Goal: Task Accomplishment & Management: Complete application form

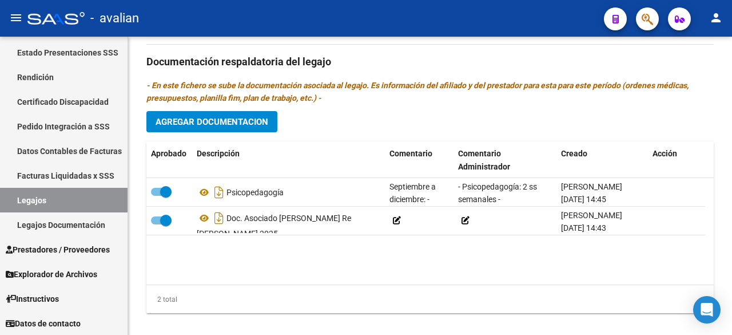
scroll to position [3, 0]
click at [198, 117] on span "Agregar Documentacion" at bounding box center [212, 122] width 113 height 10
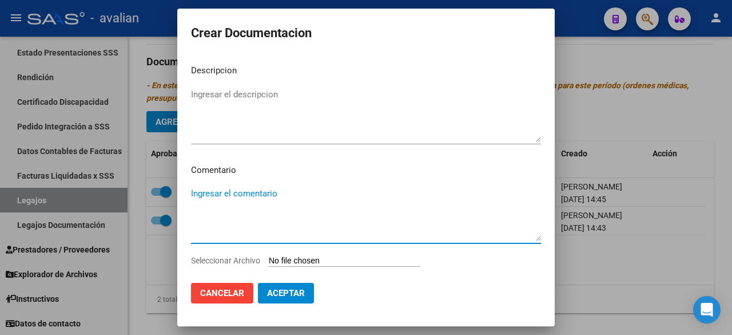
paste textarea "Septiembre a diciembre: (MECANISMO DE INTEGRACIÓN) - Fonoaudiología: 2 ss seman…"
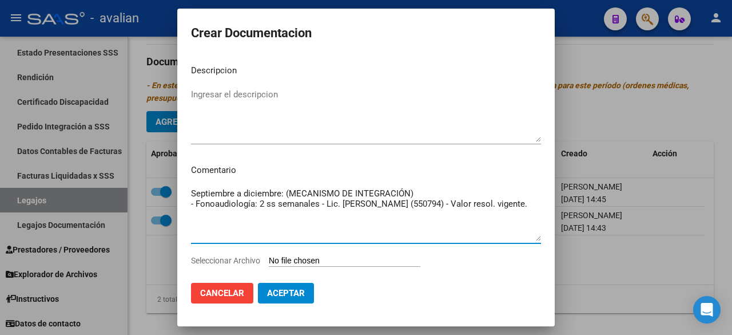
drag, startPoint x: 380, startPoint y: 194, endPoint x: 285, endPoint y: 195, distance: 95.5
click at [285, 195] on textarea "Septiembre a diciembre: (MECANISMO DE INTEGRACIÓN) - Fonoaudiología: 2 ss seman…" at bounding box center [366, 214] width 350 height 54
drag, startPoint x: 434, startPoint y: 204, endPoint x: 388, endPoint y: 208, distance: 45.9
click at [388, 208] on textarea "Septiembre a diciembre: - Fonoaudiología: 2 ss semanales - Lic. [PERSON_NAME] (…" at bounding box center [366, 214] width 350 height 54
drag, startPoint x: 252, startPoint y: 207, endPoint x: 197, endPoint y: 202, distance: 55.7
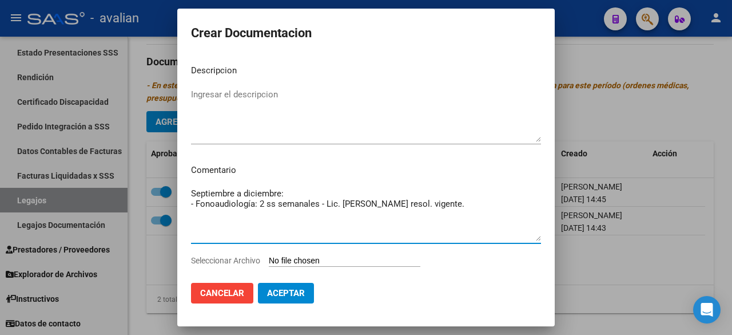
click at [197, 202] on textarea "Septiembre a diciembre: - Fonoaudiología: 2 ss semanales - Lic. [PERSON_NAME] r…" at bounding box center [366, 214] width 350 height 54
type textarea "Septiembre a diciembre: - Fonoaudiología: 2 ss semanales - Lic. [PERSON_NAME] r…"
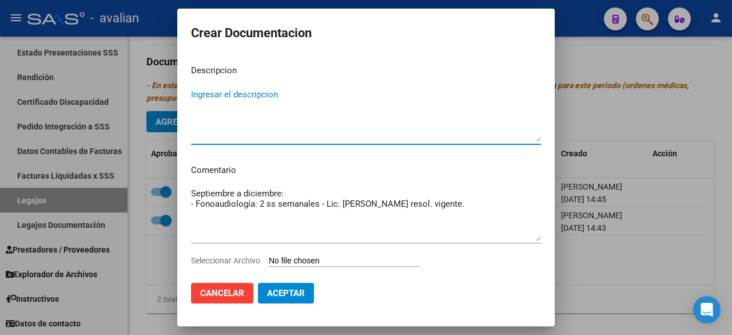
click at [236, 94] on textarea "Ingresar el descripcion" at bounding box center [366, 115] width 350 height 54
paste textarea "Fonoaudiología"
type textarea "Fonoaudiología"
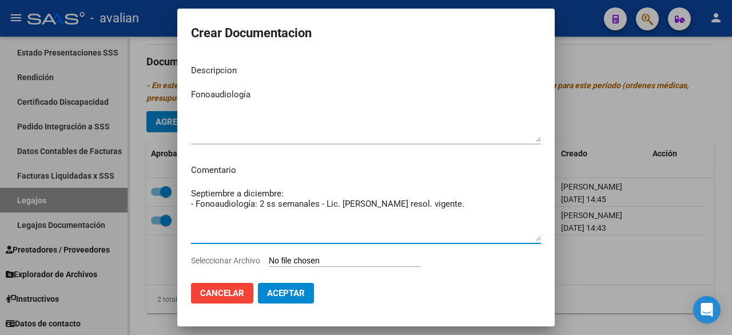
drag, startPoint x: 491, startPoint y: 208, endPoint x: 185, endPoint y: 202, distance: 306.1
click at [185, 202] on mat-dialog-content "Descripcion Fonoaudiología Ingresar el descripcion Comentario Septiembre a dici…" at bounding box center [366, 163] width 378 height 217
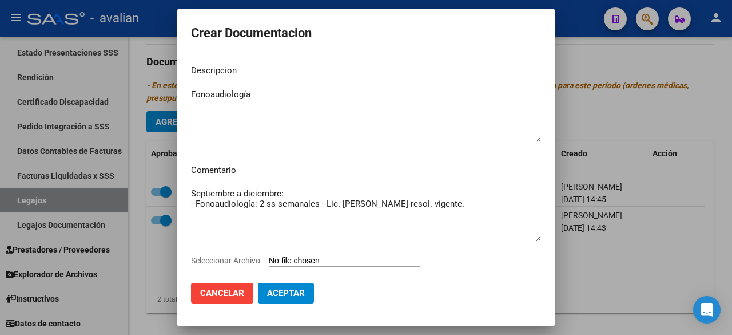
click at [319, 259] on input "Seleccionar Archivo" at bounding box center [345, 261] width 152 height 11
type input "C:\fakepath\FONOAUDIOLOGIA.pdf"
click at [293, 290] on span "Aceptar" at bounding box center [286, 293] width 38 height 10
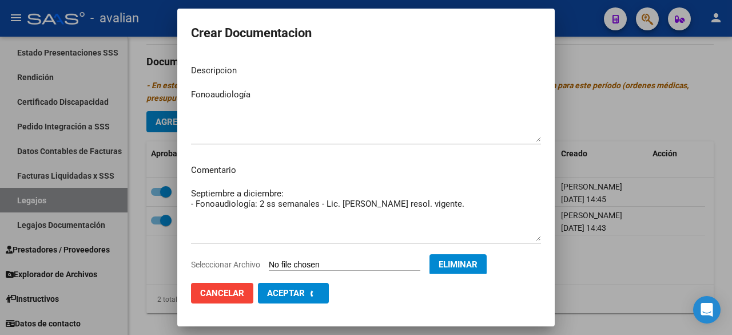
checkbox input "false"
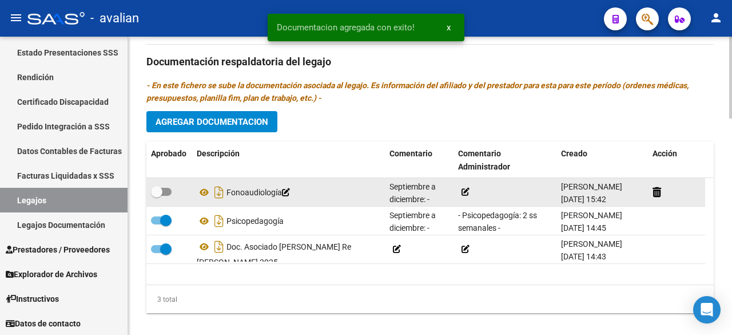
click at [463, 188] on icon at bounding box center [466, 192] width 8 height 8
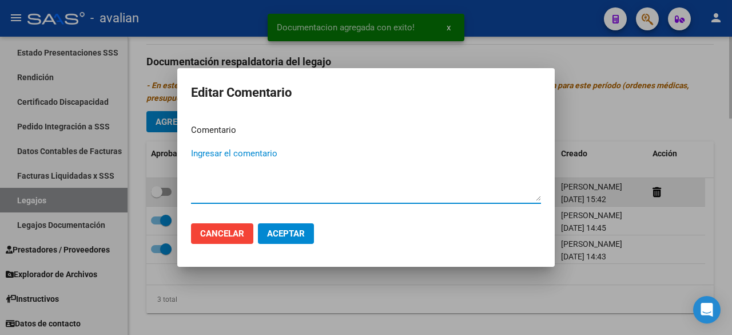
click at [466, 179] on textarea "Ingresar el comentario" at bounding box center [366, 174] width 350 height 54
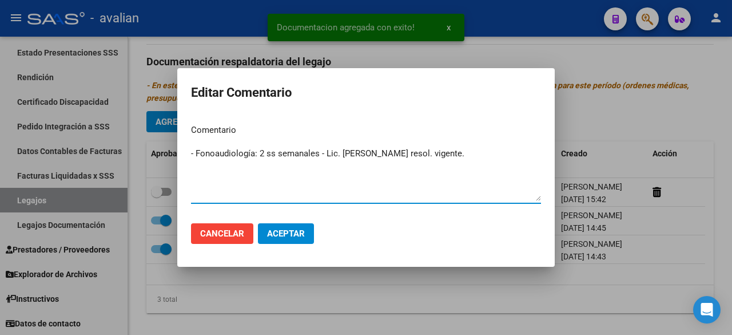
type textarea "- Fonoaudiología: 2 ss semanales - Lic. [PERSON_NAME] resol. vigente."
click at [285, 247] on mat-dialog-actions "Cancelar Aceptar" at bounding box center [366, 233] width 350 height 39
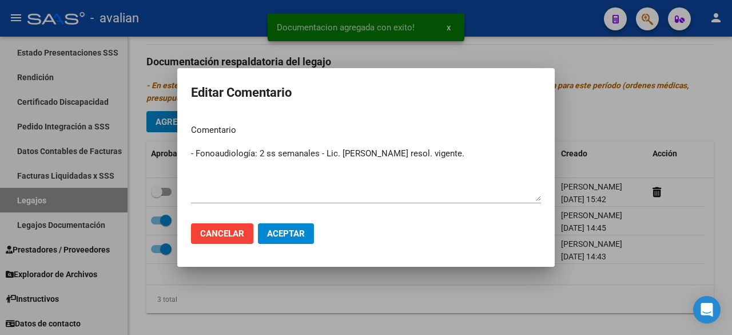
click at [289, 232] on span "Aceptar" at bounding box center [286, 233] width 38 height 10
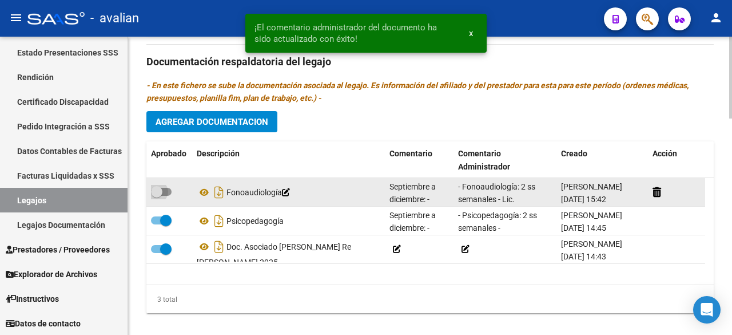
click at [169, 188] on span at bounding box center [161, 192] width 21 height 8
click at [157, 196] on input "checkbox" at bounding box center [156, 196] width 1 height 1
checkbox input "true"
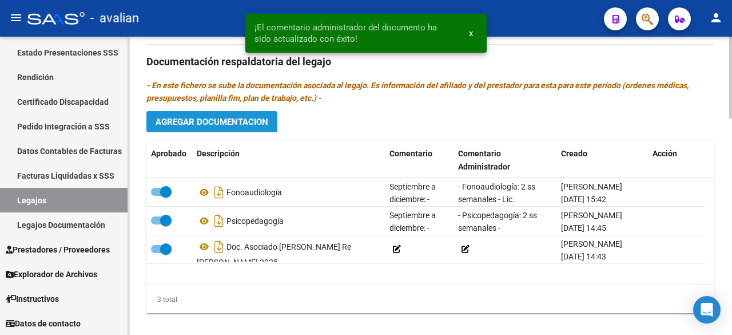
click at [267, 117] on span "Agregar Documentacion" at bounding box center [212, 122] width 113 height 10
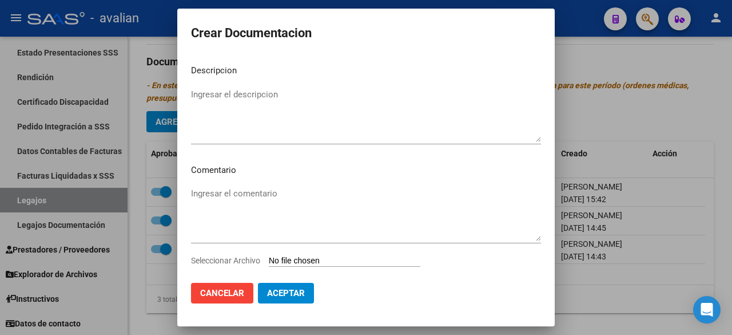
click at [348, 257] on input "Seleccionar Archivo" at bounding box center [345, 261] width 152 height 11
click at [228, 302] on button "Cancelar" at bounding box center [222, 293] width 62 height 21
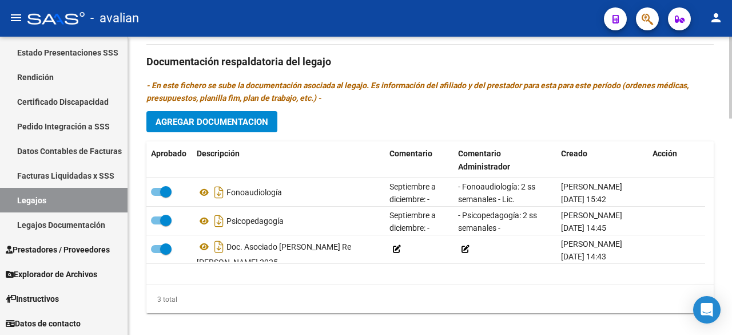
click at [260, 96] on div "Prestadores asociados al legajo Agregar Prestador Aprobado Prestador CUIT Comen…" at bounding box center [429, 60] width 567 height 523
click at [259, 111] on button "Agregar Documentacion" at bounding box center [211, 121] width 131 height 21
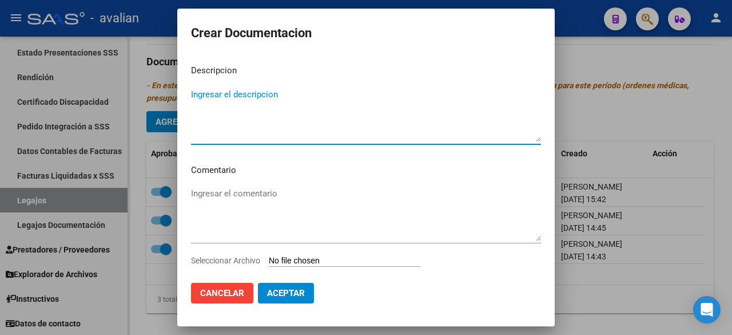
click at [280, 260] on input "Seleccionar Archivo" at bounding box center [345, 261] width 152 height 11
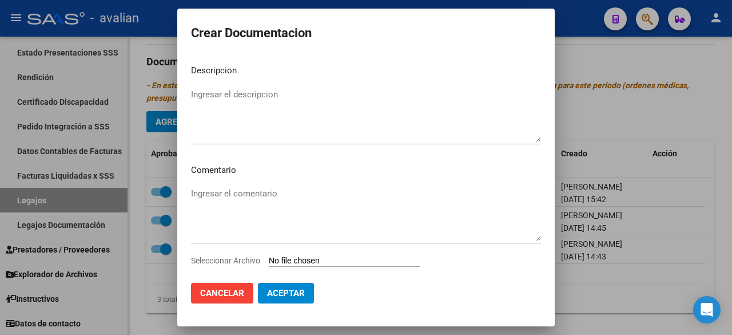
type input "C:\fakepath\[MEDICAL_DATA].pdf"
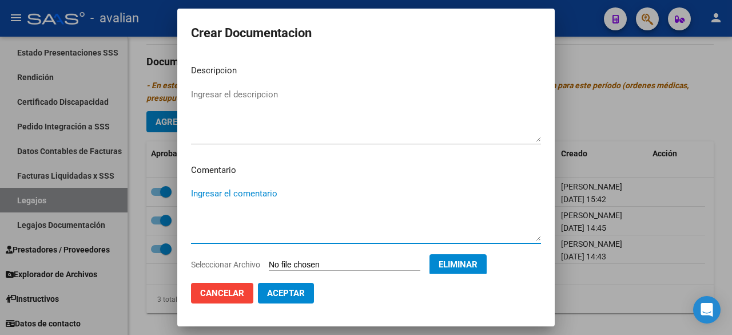
paste textarea "- [MEDICAL_DATA]: 2 ss semanales - Lic. [PERSON_NAME] (772894) - Valor resol. v…"
drag, startPoint x: 257, startPoint y: 192, endPoint x: 195, endPoint y: 188, distance: 62.4
click at [195, 188] on textarea "- [MEDICAL_DATA]: 2 ss semanales - Lic. [PERSON_NAME] (772894) - Valor resol. v…" at bounding box center [366, 214] width 350 height 54
type textarea "- [MEDICAL_DATA]: 2 ss semanales - Lic. [PERSON_NAME] (772894) - Valor resol. v…"
click at [237, 92] on textarea "Ingresar el descripcion" at bounding box center [366, 115] width 350 height 54
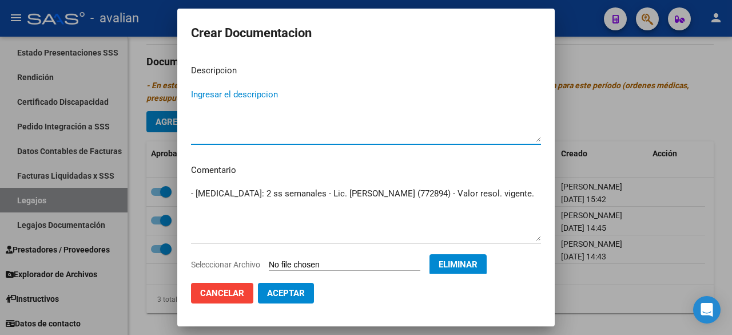
paste textarea "Psicomotricidad"
type textarea "Psicomotricidad"
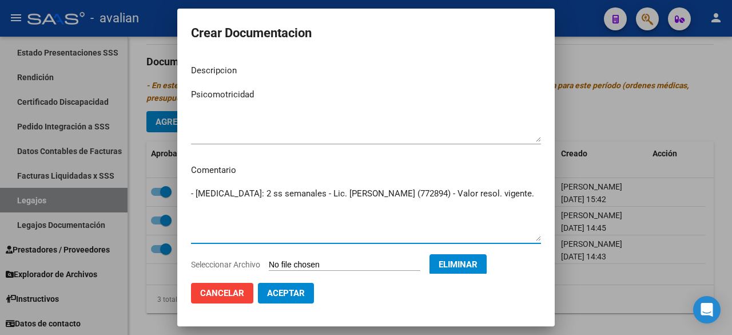
drag, startPoint x: 434, startPoint y: 192, endPoint x: 396, endPoint y: 199, distance: 38.9
click at [396, 199] on textarea "- [MEDICAL_DATA]: 2 ss semanales - Lic. [PERSON_NAME] (772894) - Valor resol. v…" at bounding box center [366, 214] width 350 height 54
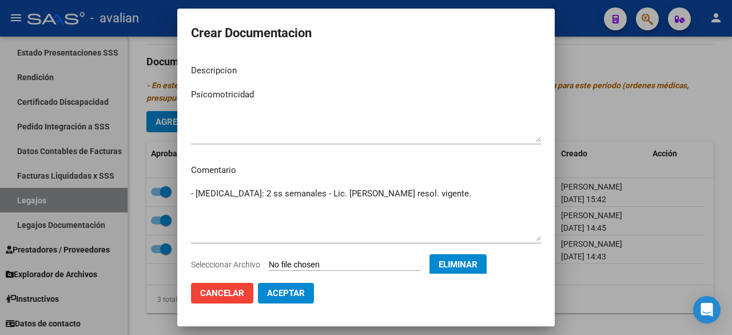
click at [190, 193] on mat-dialog-content "Descripcion [MEDICAL_DATA] Ingresar el descripcion Comentario - [MEDICAL_DATA]:…" at bounding box center [366, 163] width 378 height 217
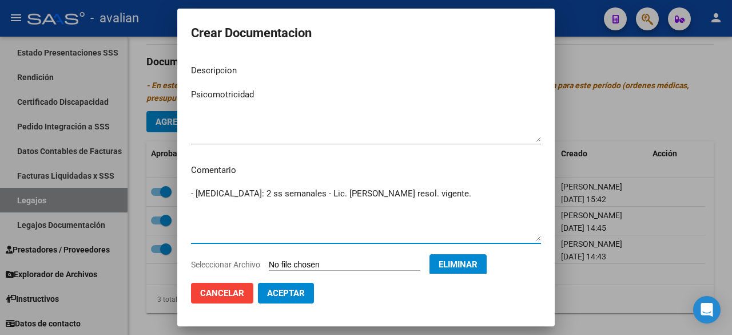
click at [192, 195] on textarea "- [MEDICAL_DATA]: 2 ss semanales - Lic. [PERSON_NAME] resol. vigente." at bounding box center [366, 214] width 350 height 54
paste textarea "Septiembre a diciembre:"
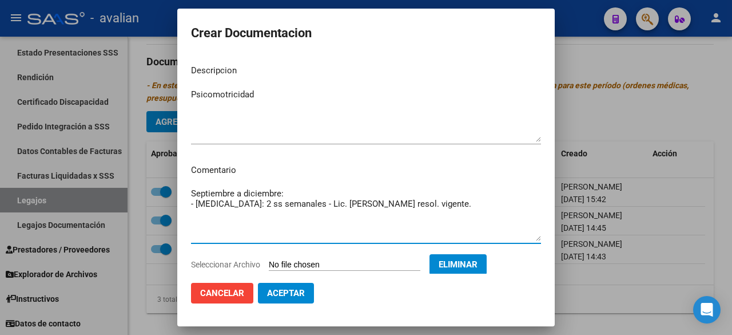
drag, startPoint x: 499, startPoint y: 211, endPoint x: 190, endPoint y: 213, distance: 308.9
click at [190, 213] on mat-dialog-content "Descripcion [MEDICAL_DATA] Ingresar el descripcion Comentario Septiembre a dici…" at bounding box center [366, 163] width 378 height 217
type textarea "Septiembre a diciembre: - [MEDICAL_DATA]: 2 ss semanales - Lic. [PERSON_NAME] r…"
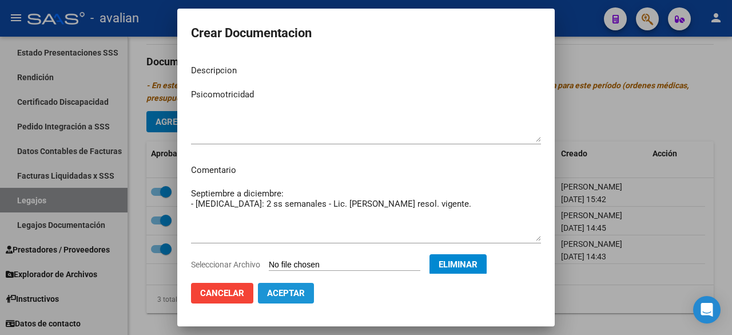
click at [288, 289] on span "Aceptar" at bounding box center [286, 293] width 38 height 10
checkbox input "false"
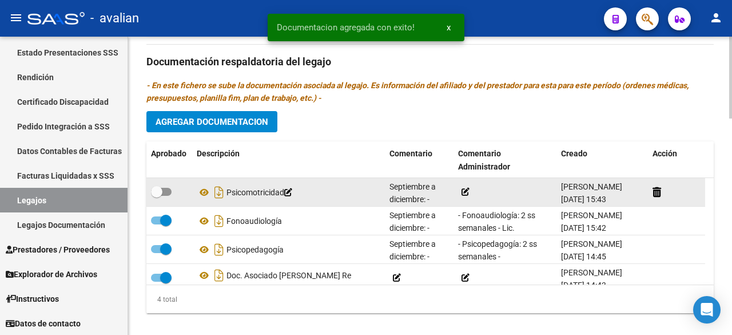
click at [467, 188] on icon at bounding box center [466, 192] width 8 height 8
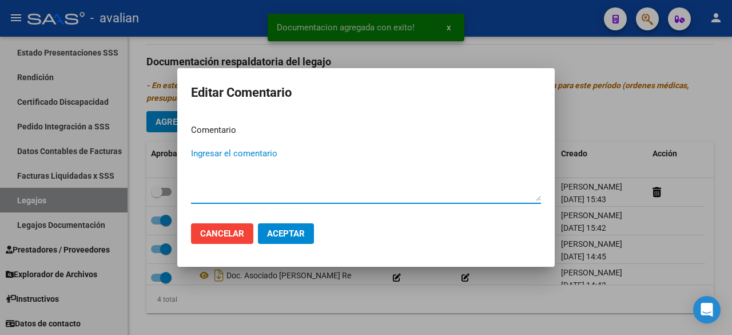
paste textarea "- [MEDICAL_DATA]: 2 ss semanales - Lic. [PERSON_NAME] resol. vigente."
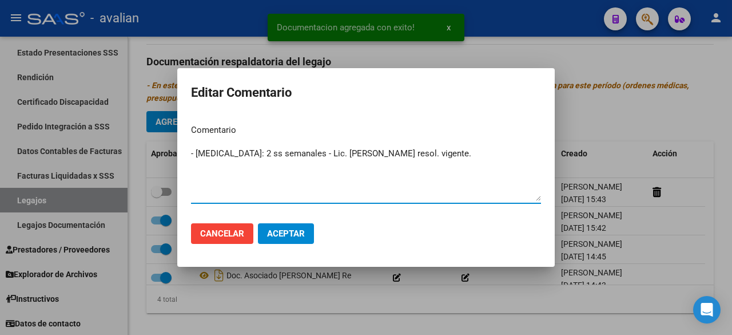
type textarea "- [MEDICAL_DATA]: 2 ss semanales - Lic. [PERSON_NAME] resol. vigente."
click at [292, 242] on button "Aceptar" at bounding box center [286, 233] width 56 height 21
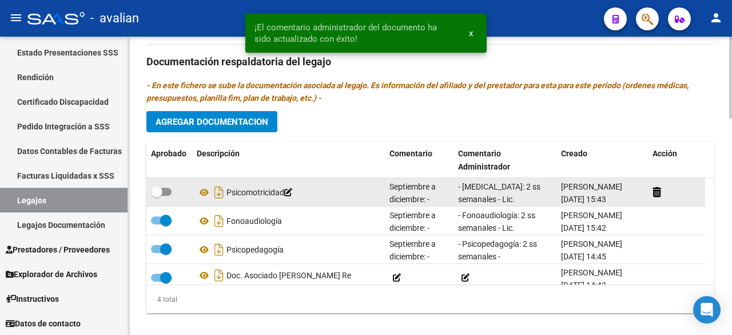
click at [167, 188] on span at bounding box center [161, 192] width 21 height 8
click at [157, 196] on input "checkbox" at bounding box center [156, 196] width 1 height 1
checkbox input "true"
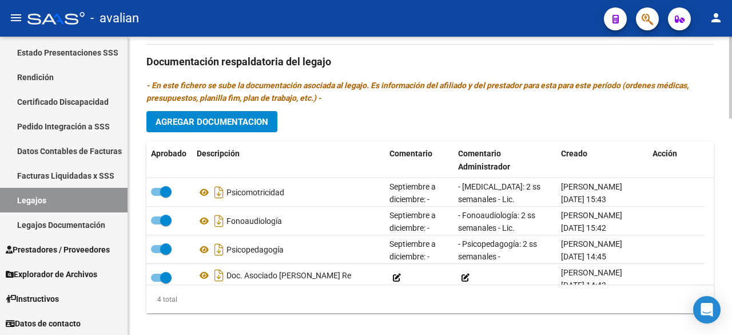
click at [186, 112] on button "Agregar Documentacion" at bounding box center [211, 121] width 131 height 21
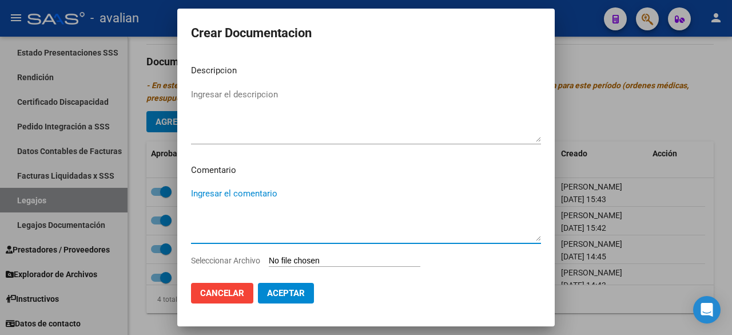
paste textarea "- [MEDICAL_DATA]: 2 ss semanales - Lic. [PERSON_NAME] resol. vigente."
type textarea "- [MEDICAL_DATA]: 2 ss semanales - Lic. [PERSON_NAME] resol. vigente."
drag, startPoint x: 501, startPoint y: 193, endPoint x: 63, endPoint y: 177, distance: 437.9
click at [63, 177] on div "Crear Documentacion Descripcion Ingresar el descripcion Comentario - [MEDICAL_D…" at bounding box center [366, 167] width 732 height 335
paste textarea "Septiembre a diciembre:"
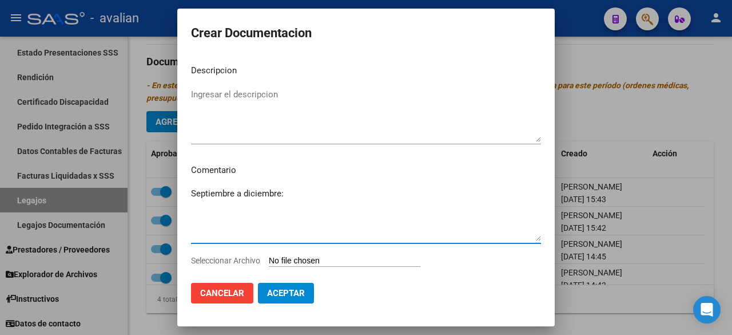
paste textarea "- Psicoterapia: 2 ss semanales - Lic. [PERSON_NAME] (573790) - Valor resol. vig…"
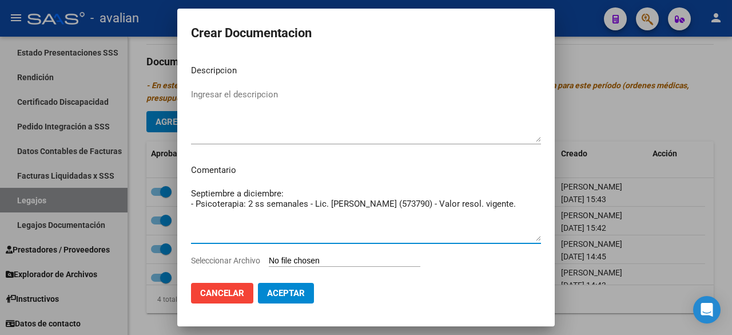
drag, startPoint x: 448, startPoint y: 202, endPoint x: 407, endPoint y: 210, distance: 42.0
click at [407, 210] on textarea "Septiembre a diciembre: - Psicoterapia: 2 ss semanales - Lic. [PERSON_NAME] (57…" at bounding box center [366, 214] width 350 height 54
drag, startPoint x: 242, startPoint y: 203, endPoint x: 196, endPoint y: 203, distance: 46.3
click at [196, 203] on textarea "Septiembre a diciembre: - Psicoterapia: 2 ss semanales - Lic. [PERSON_NAME] res…" at bounding box center [366, 214] width 350 height 54
type textarea "Septiembre a diciembre: - Psicoterapia: 2 ss semanales - Lic. [PERSON_NAME] res…"
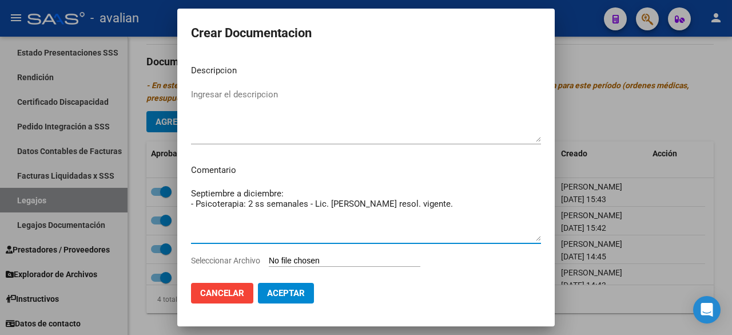
click at [246, 98] on textarea "Ingresar el descripcion" at bounding box center [366, 115] width 350 height 54
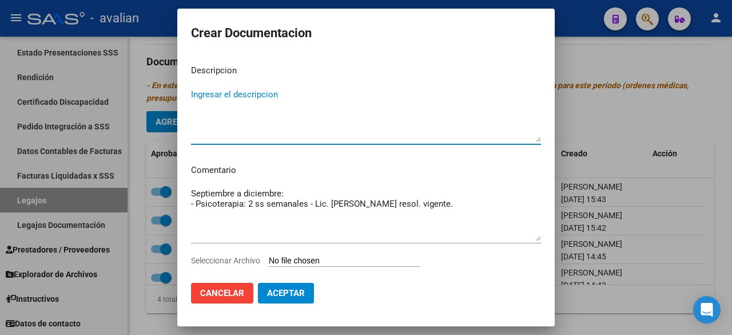
paste textarea "Psicoterapia"
type textarea "Psicoterapia"
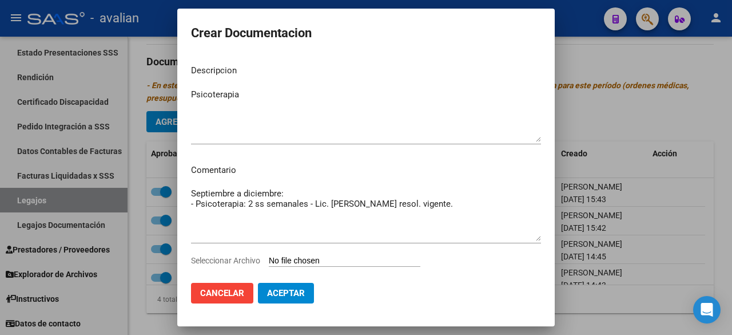
click at [315, 262] on input "Seleccionar Archivo" at bounding box center [345, 261] width 152 height 11
type input "C:\fakepath\PSICOLOGIA.pdf"
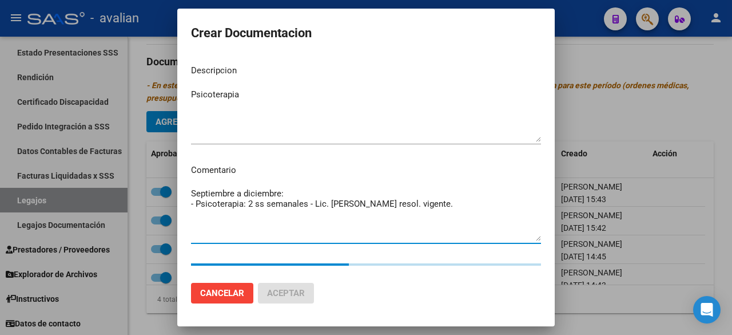
drag, startPoint x: 497, startPoint y: 205, endPoint x: 189, endPoint y: 204, distance: 307.8
click at [189, 204] on mat-dialog-content "Descripcion Psicoterapia Ingresar el descripcion Comentario Septiembre a diciem…" at bounding box center [366, 163] width 378 height 217
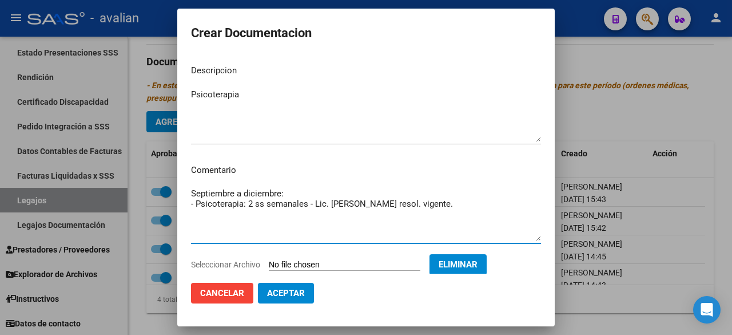
click at [295, 291] on span "Aceptar" at bounding box center [286, 293] width 38 height 10
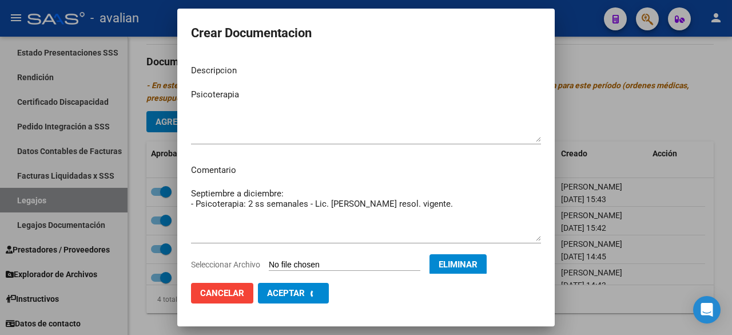
checkbox input "false"
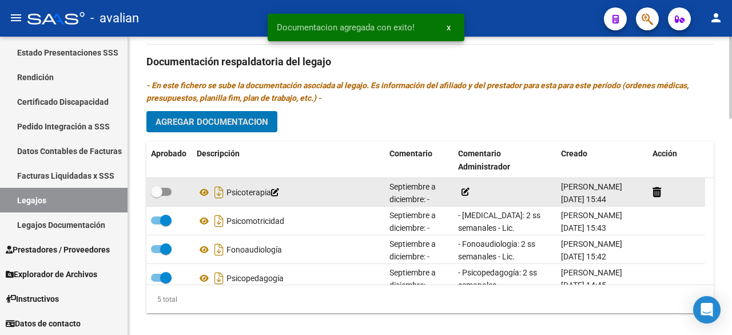
click at [468, 188] on icon at bounding box center [466, 192] width 8 height 8
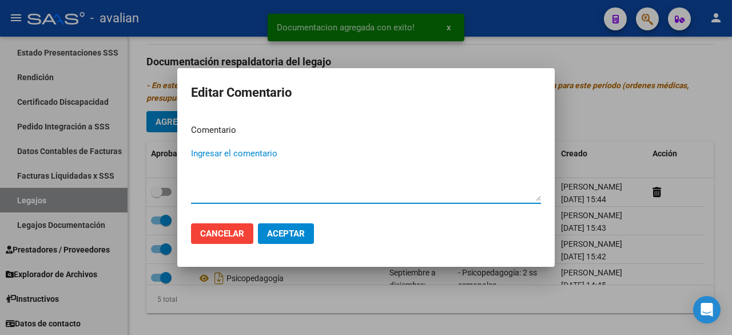
paste textarea "- Psicoterapia: 2 ss semanales - Lic. [PERSON_NAME] resol. vigente."
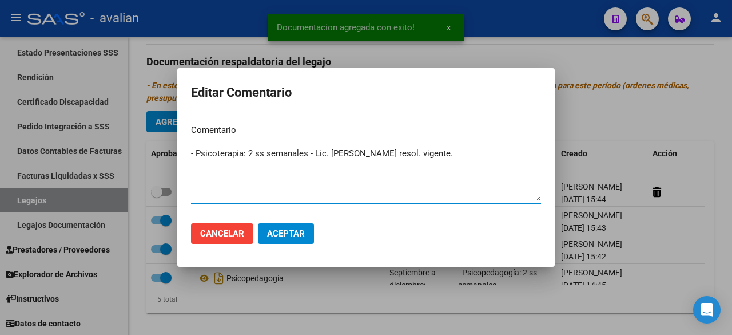
type textarea "- Psicoterapia: 2 ss semanales - Lic. [PERSON_NAME] resol. vigente."
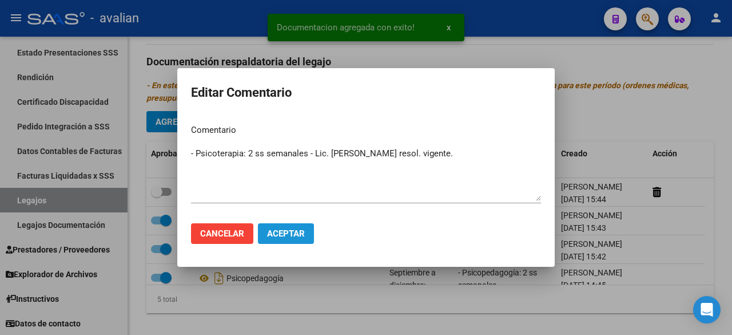
click at [291, 243] on button "Aceptar" at bounding box center [286, 233] width 56 height 21
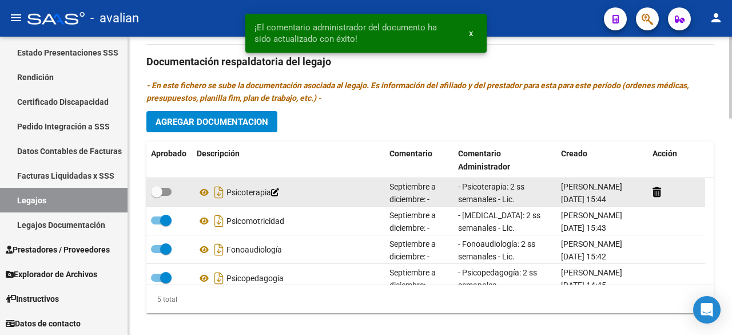
click at [166, 188] on span at bounding box center [161, 192] width 21 height 8
click at [157, 196] on input "checkbox" at bounding box center [156, 196] width 1 height 1
checkbox input "true"
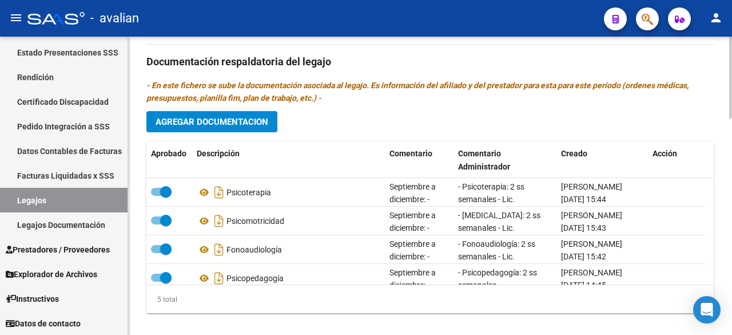
click at [251, 117] on span "Agregar Documentacion" at bounding box center [212, 122] width 113 height 10
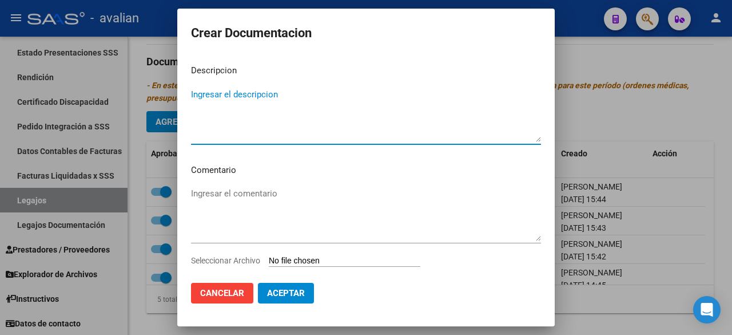
click at [237, 104] on textarea "Ingresar el descripcion" at bounding box center [366, 115] width 350 height 54
type textarea "SAIE"
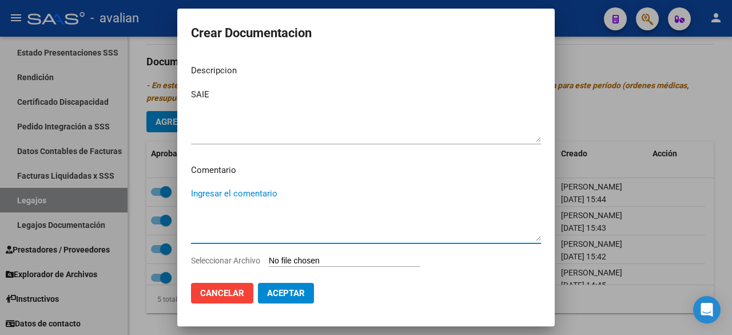
click at [255, 189] on textarea "Ingresar el comentario" at bounding box center [366, 214] width 350 height 54
paste textarea "- Módulo de apoyo a la integración escolar equipo - Beta Salud"
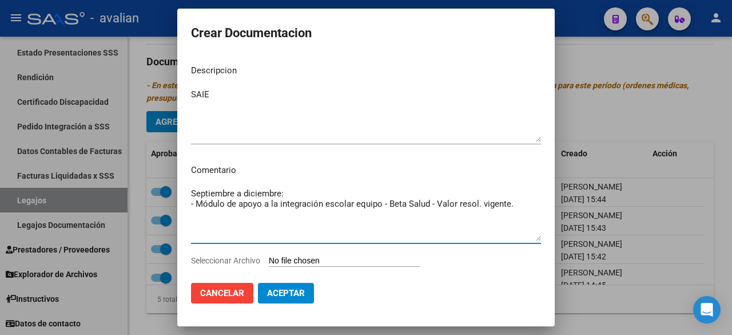
type textarea "Septiembre a diciembre: - Módulo de apoyo a la integración escolar equipo - Bet…"
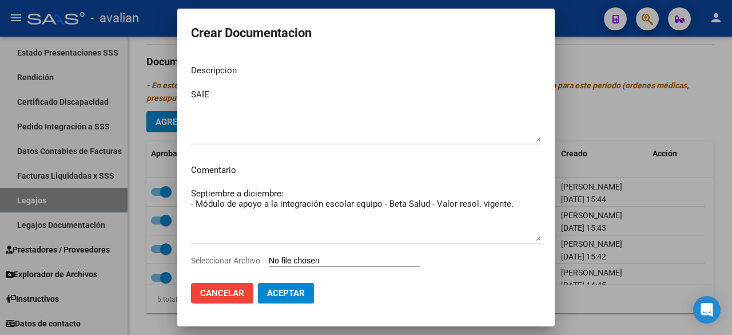
click at [319, 260] on input "Seleccionar Archivo" at bounding box center [345, 261] width 152 height 11
type input "C:\fakepath\SAIE 2025 (1).pdf"
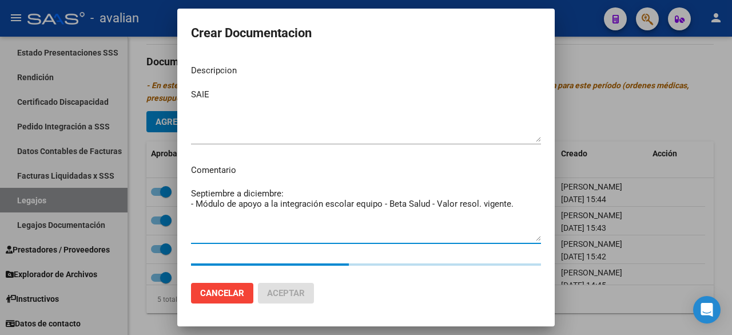
drag, startPoint x: 517, startPoint y: 205, endPoint x: 174, endPoint y: 205, distance: 343.2
click at [174, 205] on div "Crear Documentacion Descripcion SAIE Ingresar el descripcion Comentario Septiem…" at bounding box center [366, 167] width 732 height 335
click at [332, 233] on textarea "Septiembre a diciembre: - Módulo de apoyo a la integración escolar equipo - Bet…" at bounding box center [366, 214] width 350 height 54
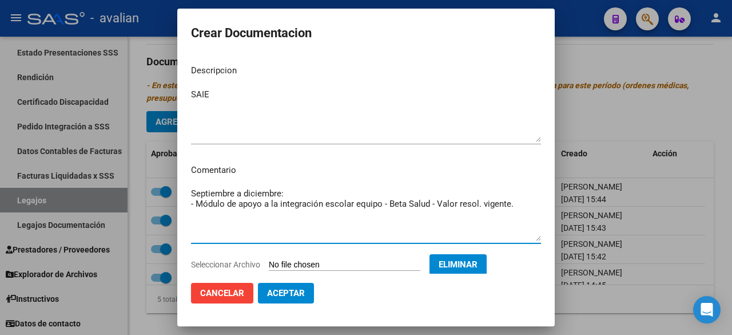
type textarea "Septiembre a diciembre: - Módulo de apoyo a la integración escolar equipo - Bet…"
click at [287, 291] on span "Aceptar" at bounding box center [286, 293] width 38 height 10
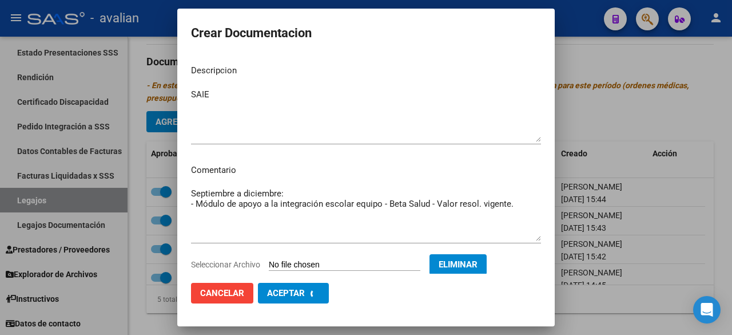
checkbox input "false"
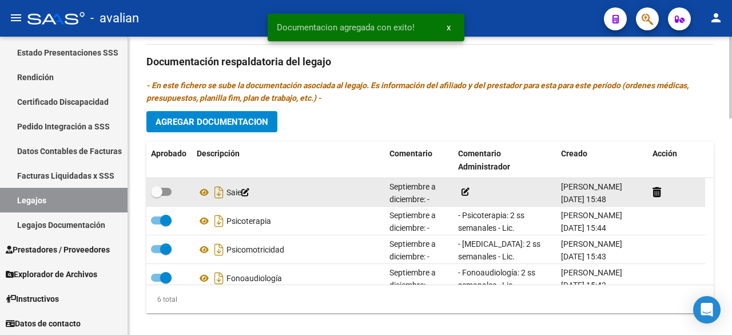
click at [467, 188] on icon at bounding box center [466, 192] width 8 height 8
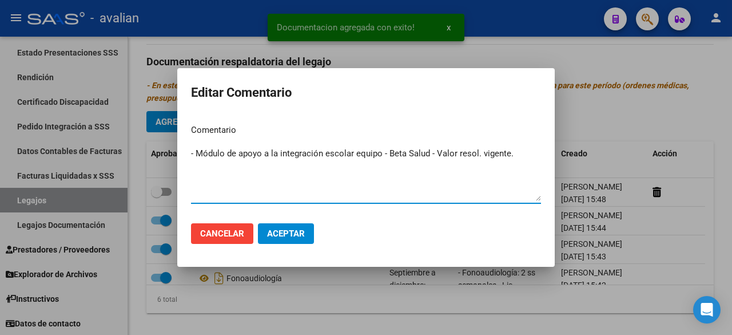
type textarea "- Módulo de apoyo a la integración escolar equipo - Beta Salud - Valor resol. v…"
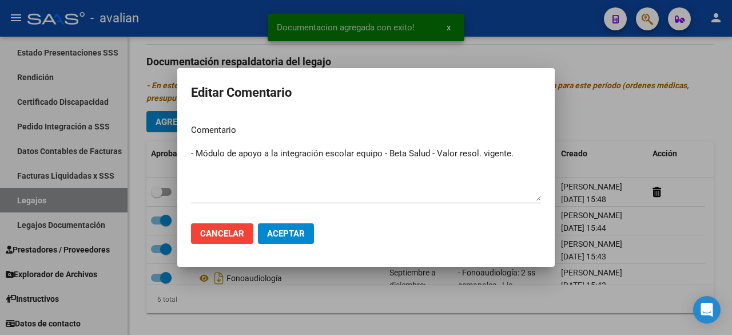
click at [295, 246] on mat-dialog-actions "Cancelar Aceptar" at bounding box center [366, 233] width 350 height 39
click at [295, 240] on button "Aceptar" at bounding box center [286, 233] width 56 height 21
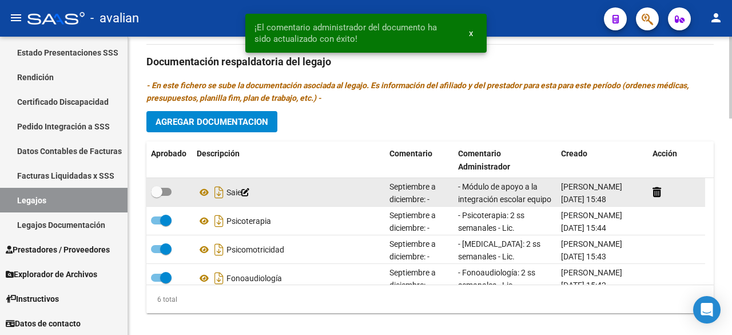
click at [168, 188] on span at bounding box center [161, 192] width 21 height 8
click at [157, 196] on input "checkbox" at bounding box center [156, 196] width 1 height 1
checkbox input "true"
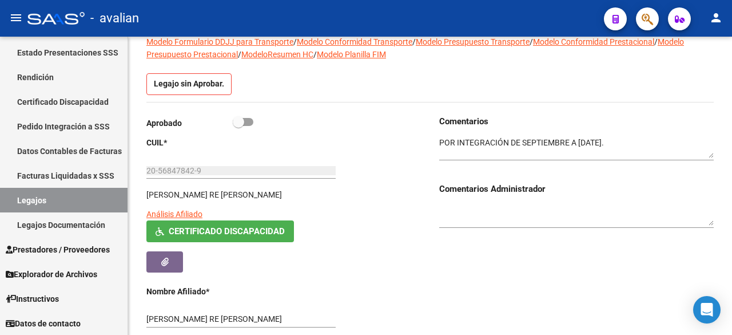
scroll to position [0, 0]
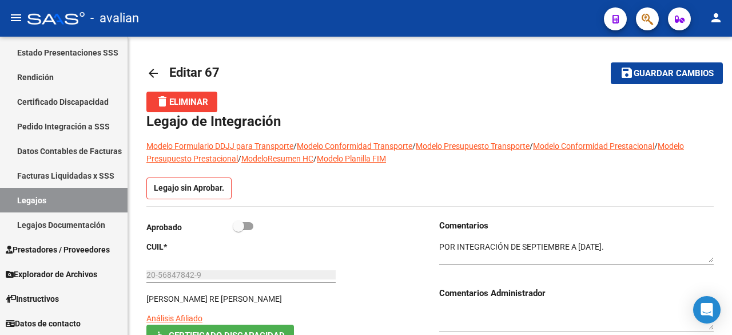
click at [680, 68] on span "save Guardar cambios" at bounding box center [667, 73] width 94 height 10
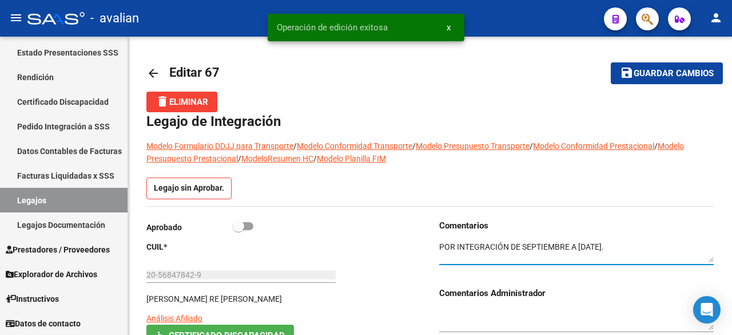
drag, startPoint x: 440, startPoint y: 248, endPoint x: 650, endPoint y: 245, distance: 210.0
click at [650, 245] on textarea at bounding box center [576, 252] width 275 height 22
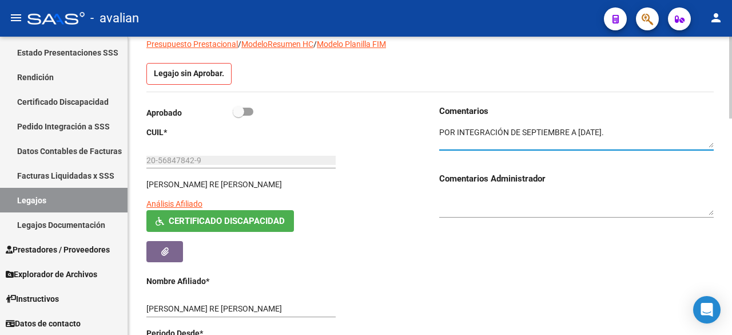
scroll to position [57, 0]
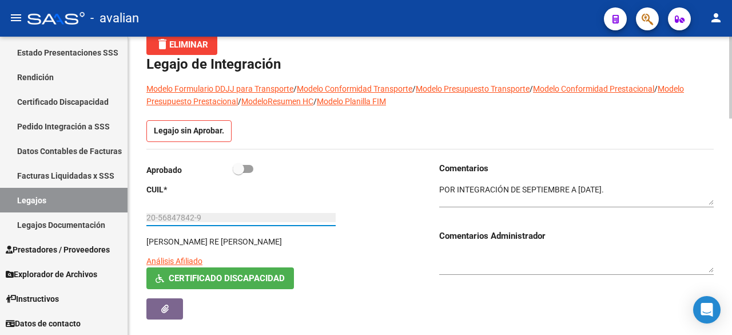
drag, startPoint x: 200, startPoint y: 217, endPoint x: 148, endPoint y: 219, distance: 52.1
click at [148, 219] on input "20-56847842-9" at bounding box center [240, 218] width 189 height 10
click at [245, 170] on span at bounding box center [243, 169] width 21 height 8
click at [239, 173] on input "checkbox" at bounding box center [238, 173] width 1 height 1
checkbox input "true"
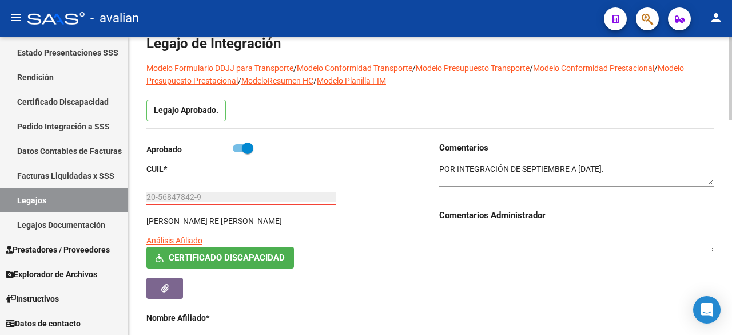
scroll to position [0, 0]
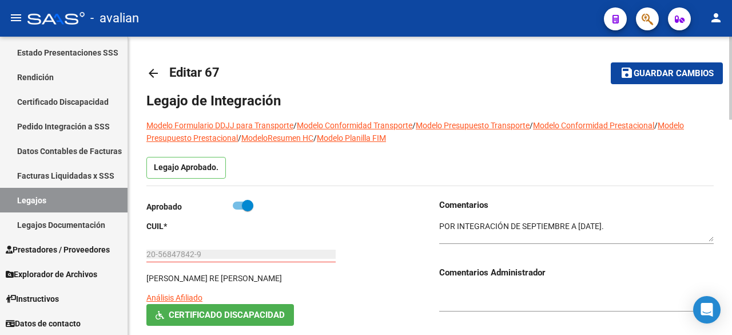
click at [642, 73] on span "Guardar cambios" at bounding box center [674, 74] width 80 height 10
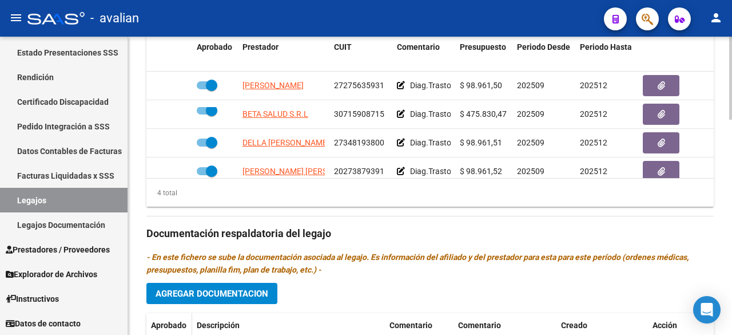
scroll to position [770, 0]
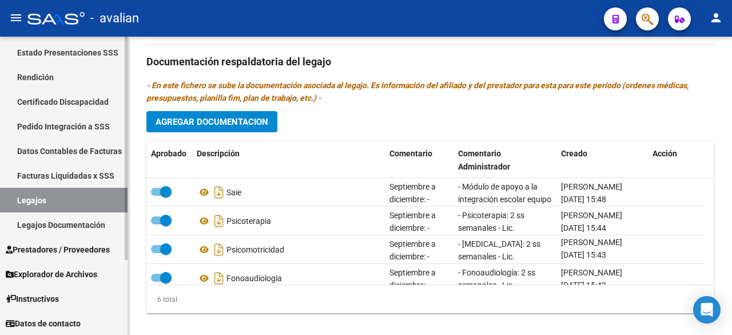
click at [33, 199] on link "Legajos" at bounding box center [64, 200] width 128 height 25
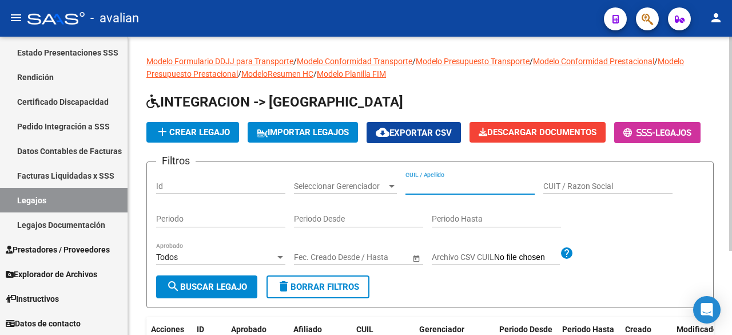
click at [465, 191] on input "CUIL / Apellido" at bounding box center [470, 186] width 129 height 10
paste input "20551999379"
type input "20551999379"
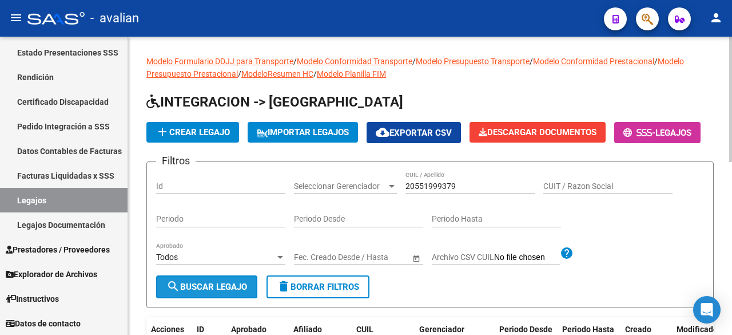
click at [185, 292] on span "search Buscar Legajo" at bounding box center [206, 286] width 81 height 10
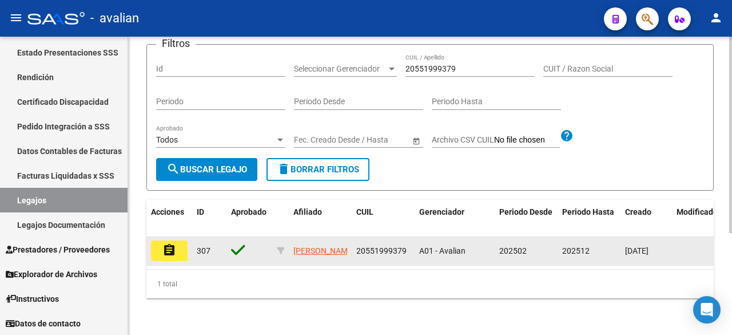
click at [161, 245] on button "assignment" at bounding box center [169, 250] width 37 height 21
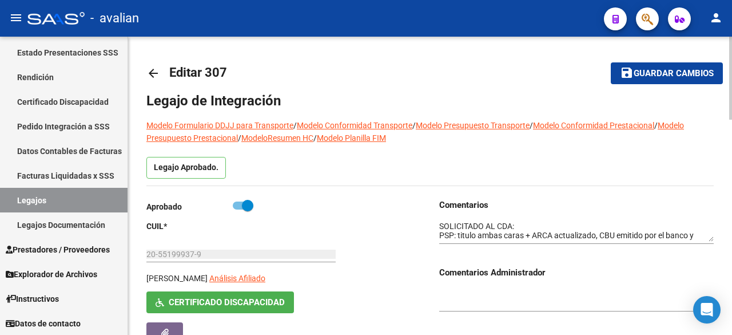
scroll to position [114, 0]
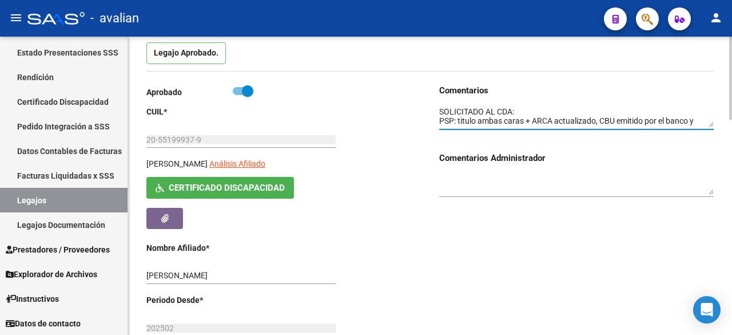
click at [559, 123] on textarea at bounding box center [576, 117] width 275 height 22
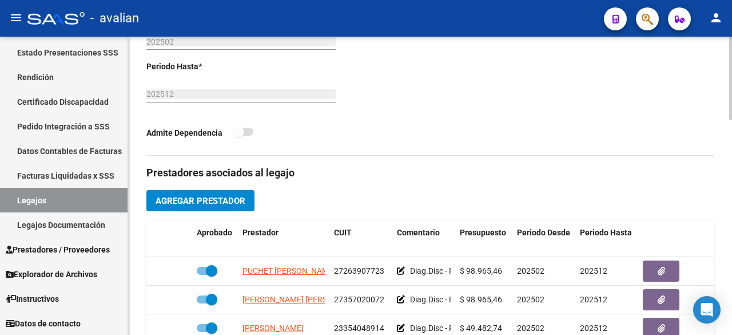
scroll to position [458, 0]
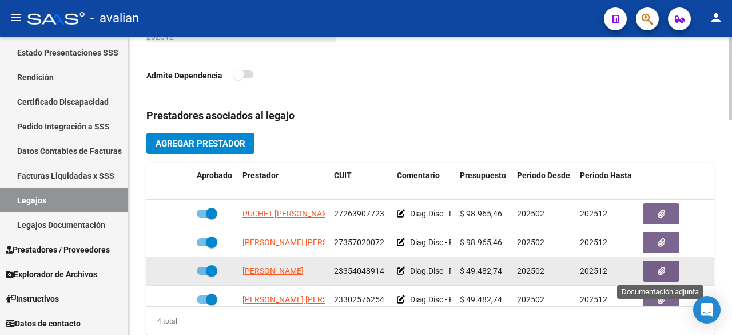
click at [660, 270] on icon "button" at bounding box center [661, 271] width 7 height 9
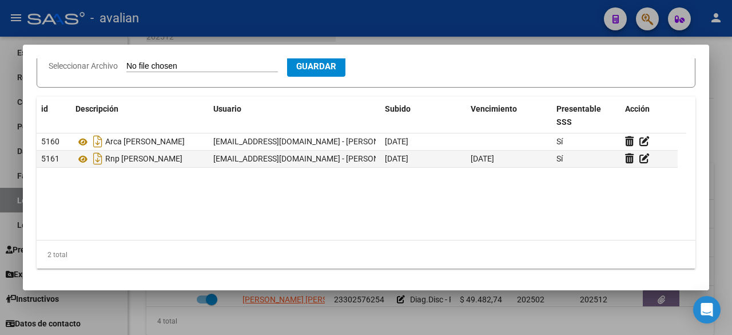
scroll to position [89, 0]
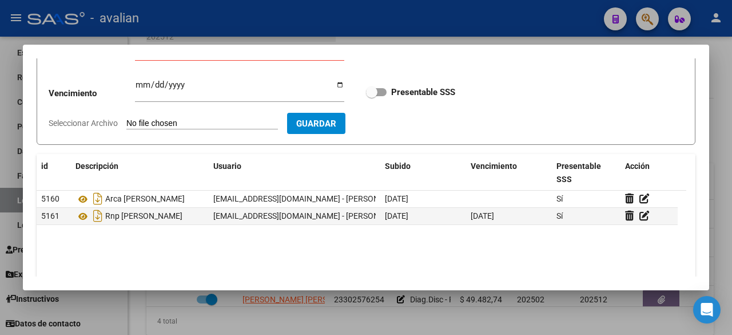
click at [220, 124] on input "Seleccionar Archivo" at bounding box center [202, 123] width 152 height 11
type input "C:\fakepath\05105918_psp docu faltante_compressed_compressed.pdf"
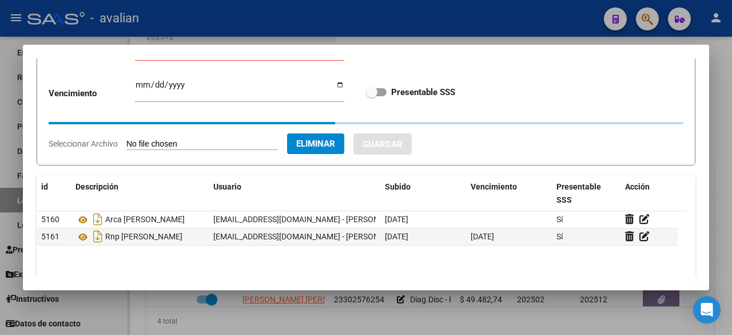
scroll to position [0, 0]
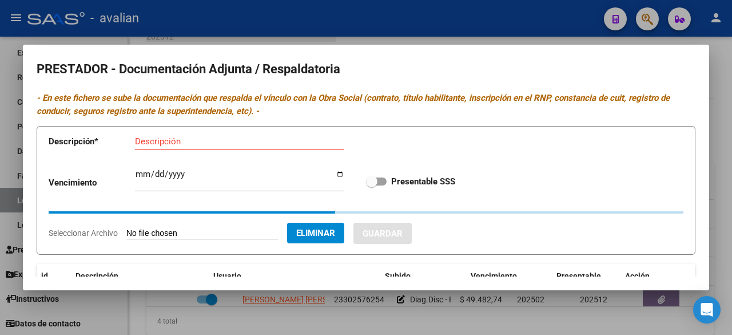
click at [248, 142] on input "Descripción" at bounding box center [239, 141] width 209 height 10
type input "O"
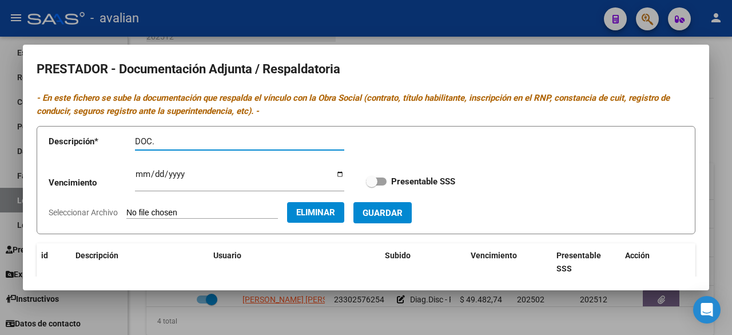
paste input "[PERSON_NAME]"
click at [152, 137] on input "DOC. [PERSON_NAME]" at bounding box center [239, 141] width 209 height 10
type input "Doc. [PERSON_NAME]"
click at [383, 181] on label "Presentable SSS" at bounding box center [410, 181] width 89 height 14
click at [372, 185] on input "Presentable SSS" at bounding box center [371, 185] width 1 height 1
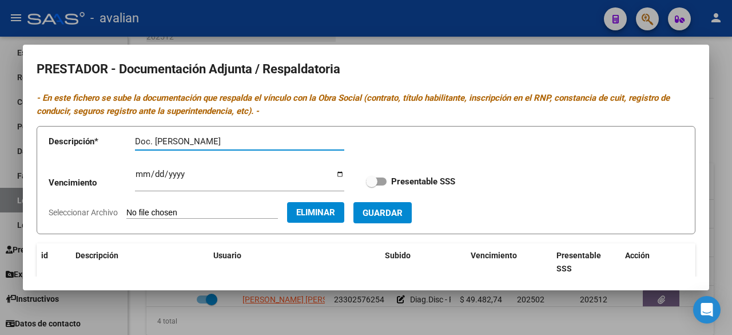
checkbox input "true"
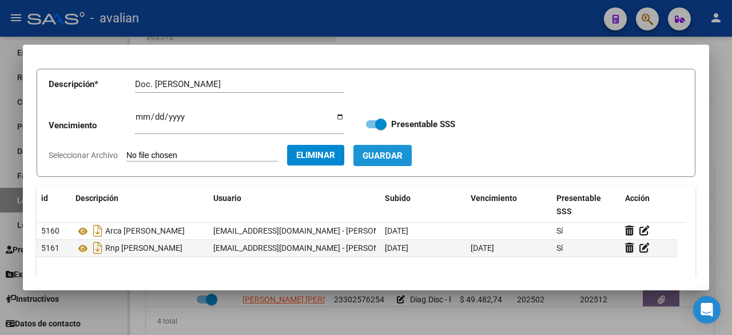
click at [400, 152] on span "Guardar" at bounding box center [383, 155] width 40 height 10
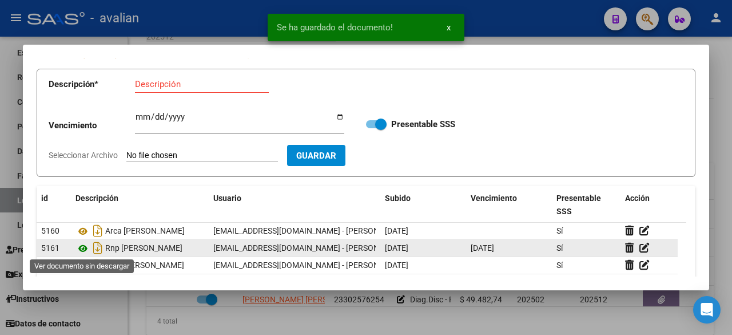
click at [85, 247] on icon at bounding box center [83, 248] width 15 height 14
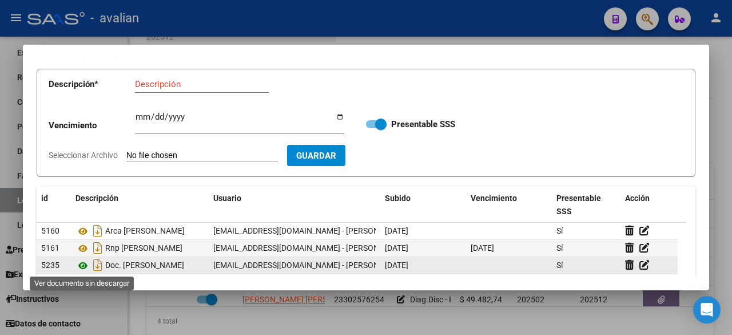
click at [80, 267] on icon at bounding box center [83, 266] width 15 height 14
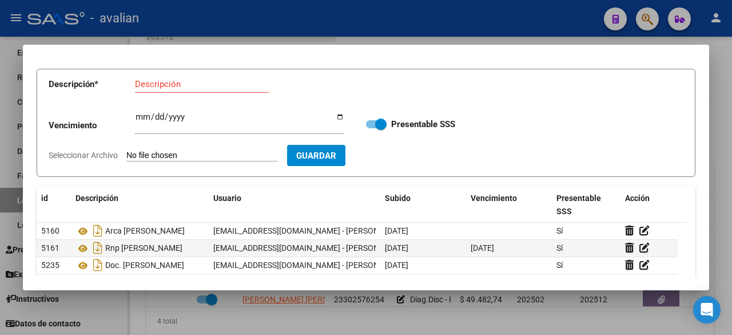
scroll to position [0, 0]
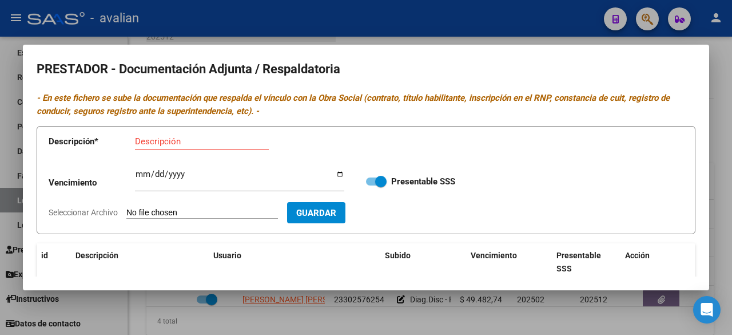
click at [505, 7] on div at bounding box center [366, 167] width 732 height 335
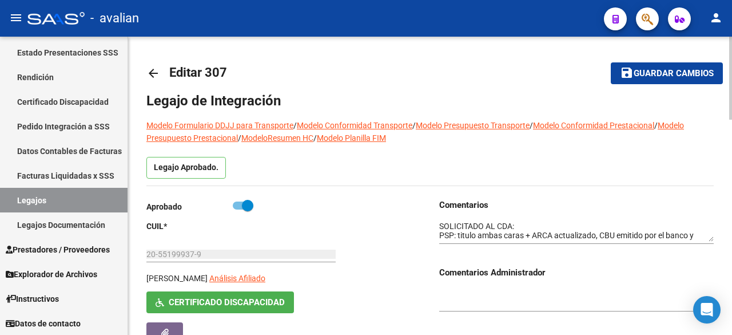
click at [635, 72] on span "Guardar cambios" at bounding box center [674, 74] width 80 height 10
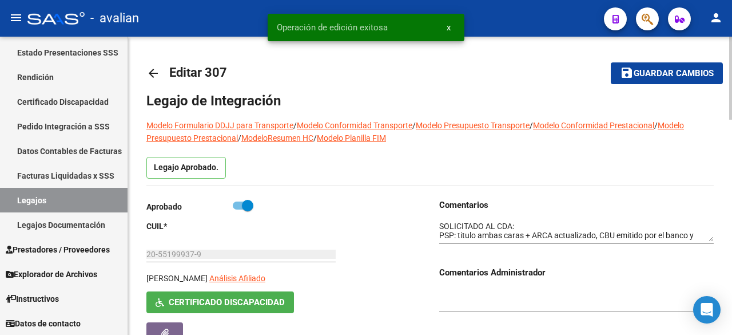
drag, startPoint x: 439, startPoint y: 233, endPoint x: 487, endPoint y: 231, distance: 48.7
click at [452, 233] on textarea at bounding box center [576, 231] width 275 height 22
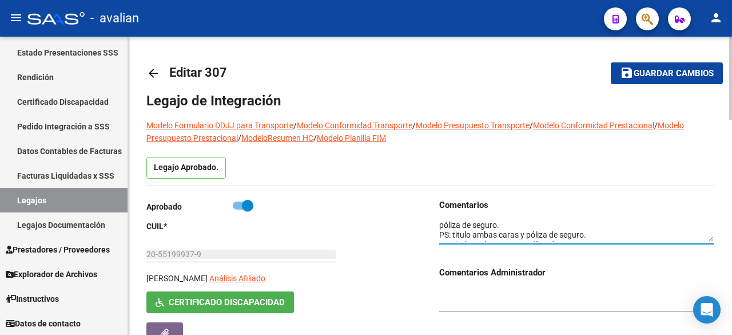
scroll to position [22, 0]
click at [439, 233] on textarea at bounding box center [576, 231] width 275 height 22
type textarea "SOLICITADO AL CDA: PS: titulo ambas caras y póliza de seguro. TO: titulo ambas …"
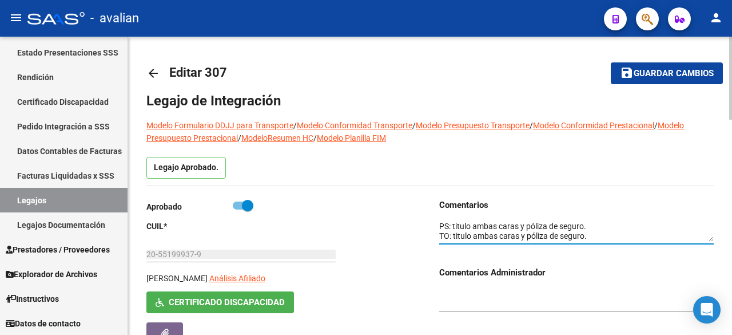
drag, startPoint x: 588, startPoint y: 232, endPoint x: 463, endPoint y: 230, distance: 124.2
click at [464, 230] on textarea at bounding box center [576, 231] width 275 height 22
drag, startPoint x: 454, startPoint y: 225, endPoint x: 588, endPoint y: 228, distance: 133.9
click at [588, 228] on textarea at bounding box center [576, 231] width 275 height 22
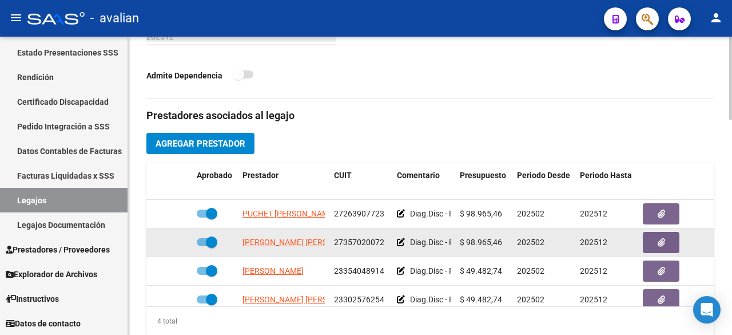
scroll to position [20, 0]
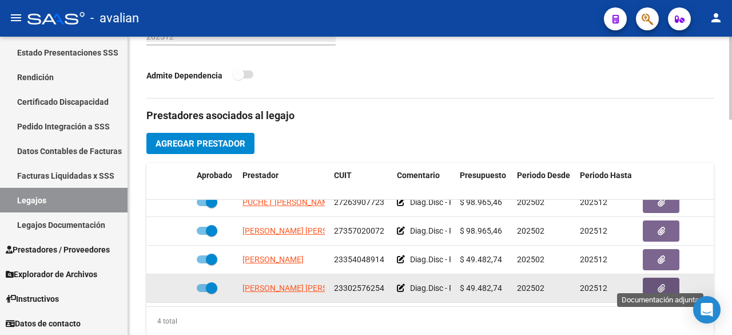
click at [662, 283] on span "button" at bounding box center [661, 288] width 7 height 10
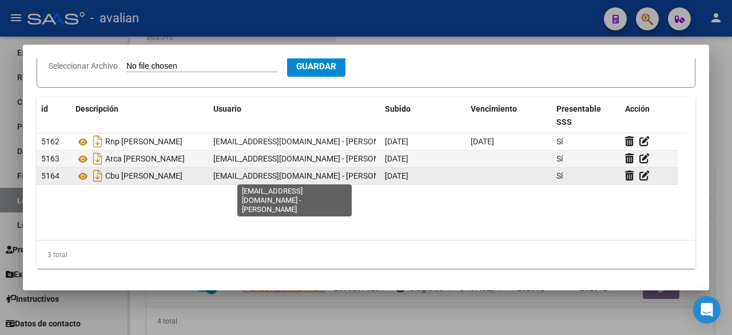
scroll to position [32, 0]
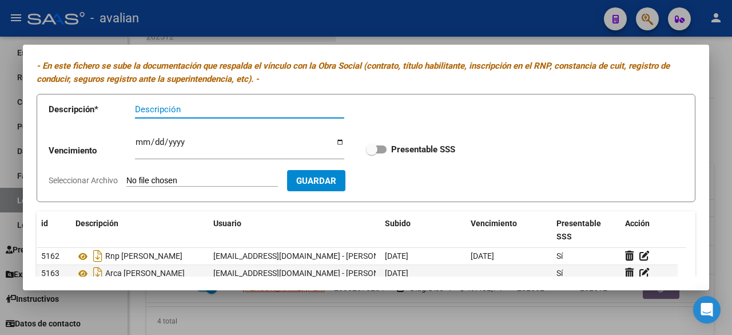
click at [216, 178] on input "Seleccionar Archivo" at bounding box center [202, 181] width 152 height 11
type input "C:\fakepath\05105918_psc docu faltante.pdf"
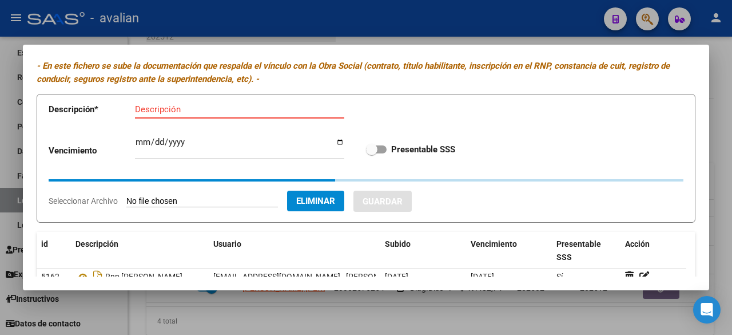
click at [252, 112] on input "Descripción" at bounding box center [239, 109] width 209 height 10
paste input "titulo ambas caras y póliza de seguro."
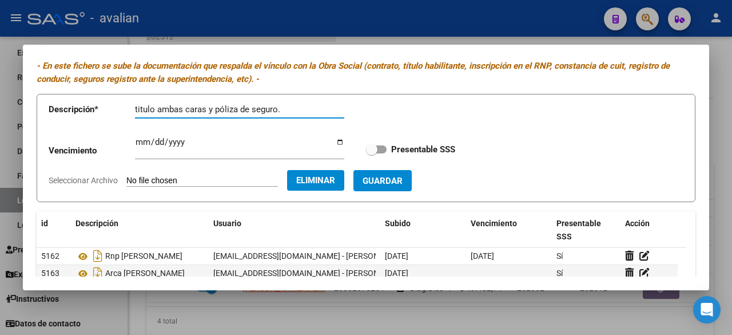
click at [137, 108] on input "titulo ambas caras y póliza de seguro." at bounding box center [239, 109] width 209 height 10
click at [302, 112] on input "Titulo ambas caras y póliza de seguro." at bounding box center [239, 109] width 209 height 10
type input "Titulo ambas caras y póliza de seguro"
click at [375, 142] on label "Presentable SSS" at bounding box center [410, 149] width 89 height 14
click at [372, 153] on input "Presentable SSS" at bounding box center [371, 153] width 1 height 1
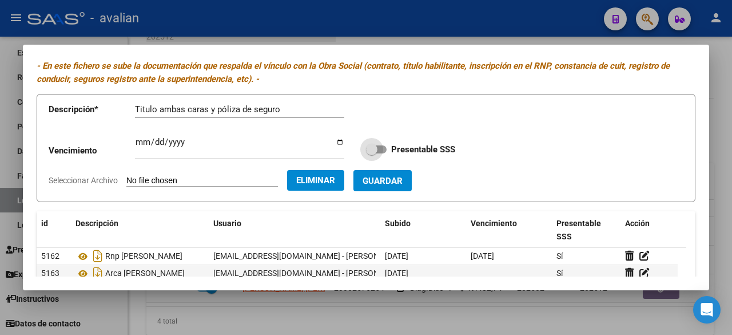
checkbox input "true"
click at [400, 176] on span "Guardar" at bounding box center [383, 181] width 40 height 10
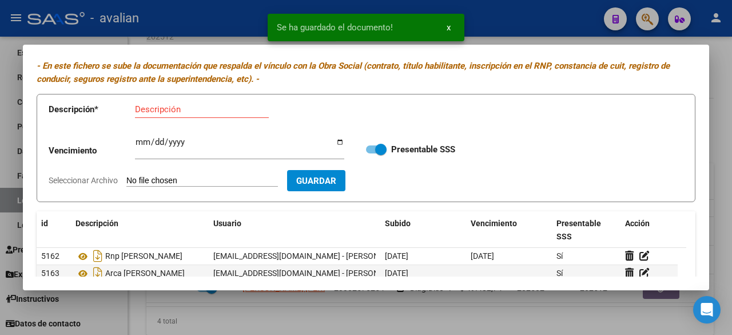
scroll to position [146, 0]
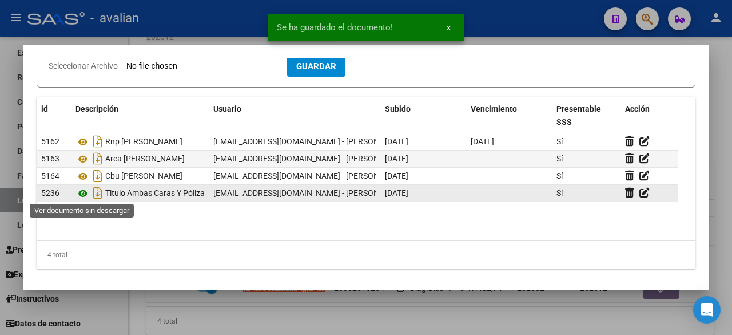
click at [82, 192] on icon at bounding box center [83, 193] width 15 height 14
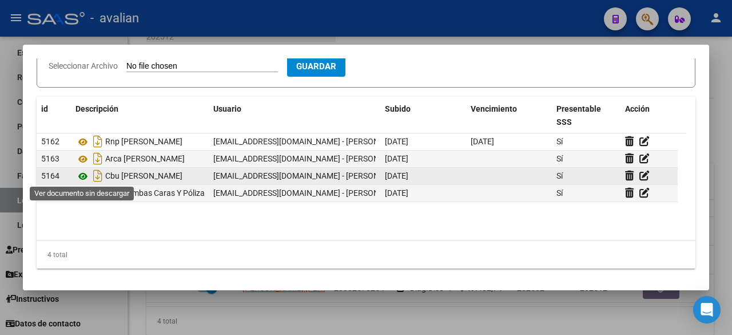
click at [85, 172] on icon at bounding box center [83, 176] width 15 height 14
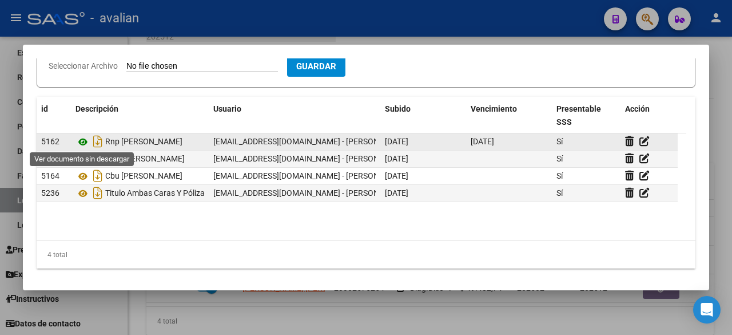
click at [80, 142] on icon at bounding box center [83, 142] width 15 height 14
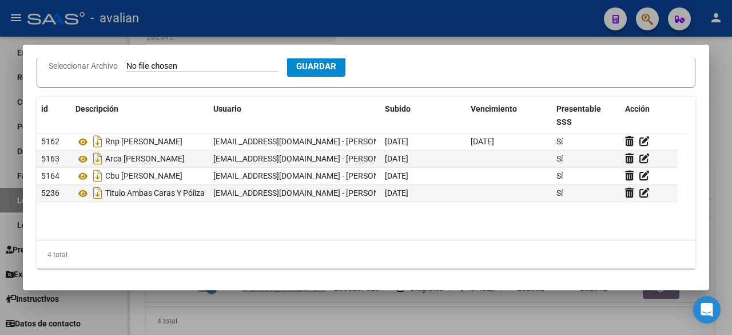
scroll to position [0, 0]
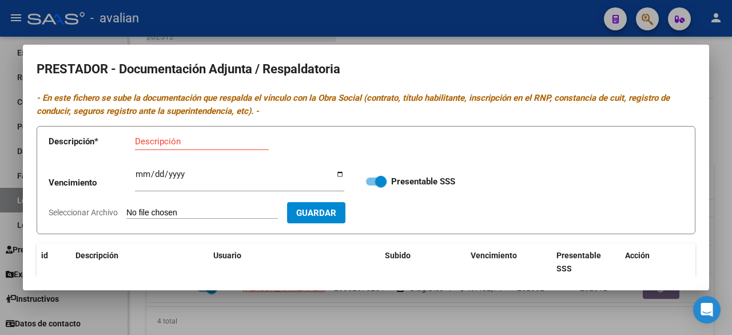
click at [494, 22] on div at bounding box center [366, 167] width 732 height 335
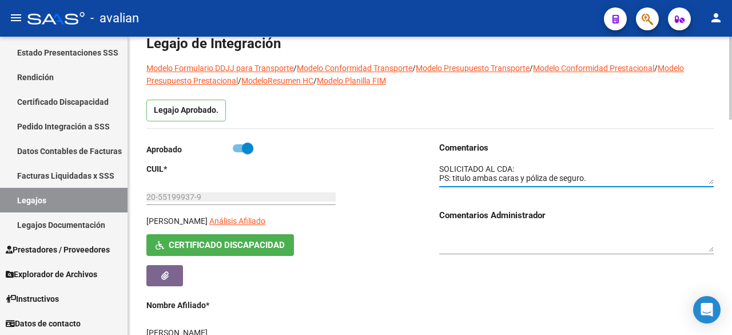
scroll to position [10, 0]
drag, startPoint x: 581, startPoint y: 165, endPoint x: 434, endPoint y: 170, distance: 147.1
click at [434, 170] on div "Comentarios Comentarios Administrador" at bounding box center [572, 319] width 284 height 357
type textarea "SOLICITADO AL CDA: TO: titulo ambas caras y póliza de seguro."
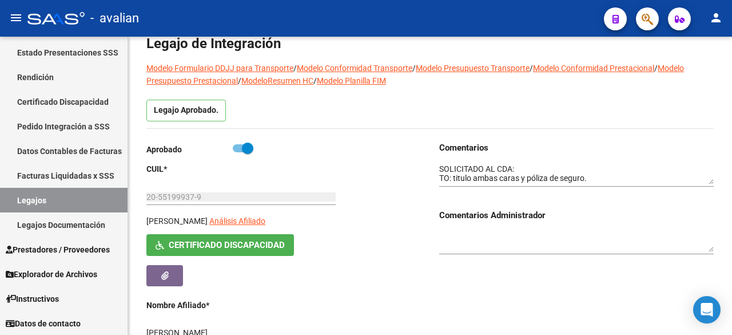
click at [450, 22] on div "- avalian" at bounding box center [310, 18] width 567 height 25
drag, startPoint x: 585, startPoint y: 178, endPoint x: 453, endPoint y: 180, distance: 132.7
click at [453, 180] on textarea at bounding box center [576, 174] width 275 height 22
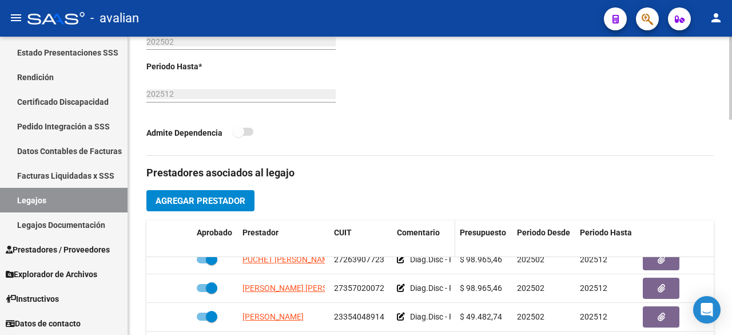
scroll to position [515, 0]
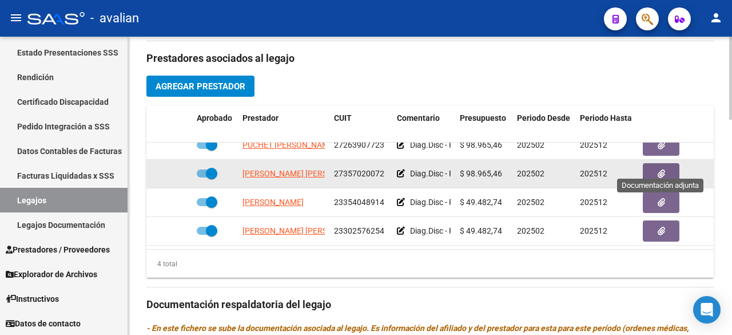
click at [674, 165] on button "button" at bounding box center [661, 173] width 37 height 21
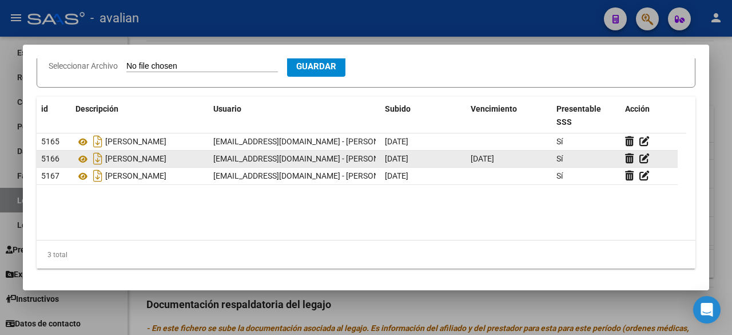
scroll to position [32, 0]
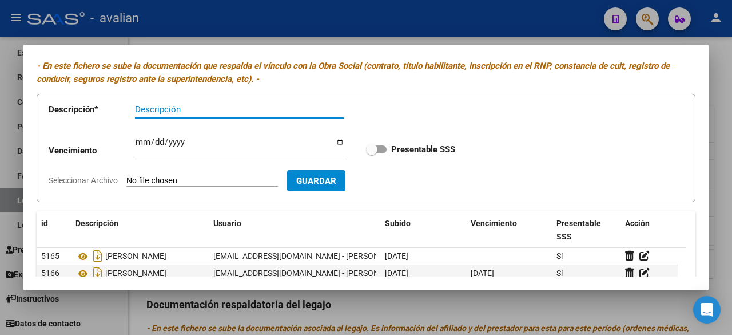
click at [212, 181] on input "Seleccionar Archivo" at bounding box center [202, 181] width 152 height 11
type input "C:\fakepath\05105918_to docu faltante.pdf"
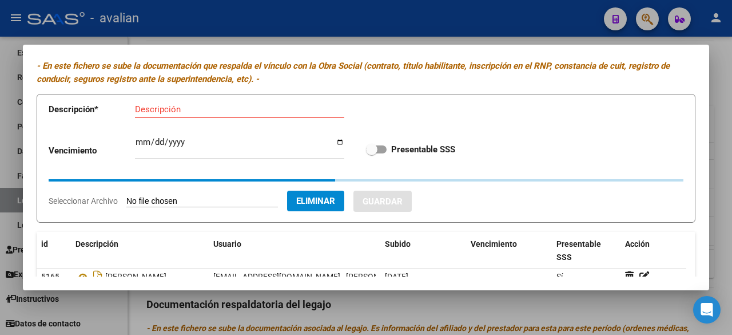
click at [246, 105] on input "Descripción" at bounding box center [239, 109] width 209 height 10
paste input "titulo ambas caras y póliza de seguro"
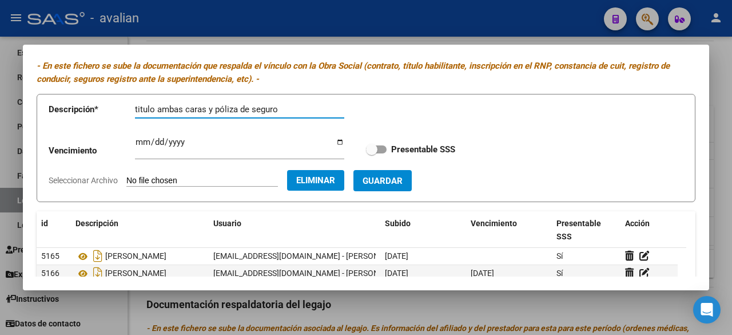
click at [137, 110] on input "titulo ambas caras y póliza de seguro" at bounding box center [239, 109] width 209 height 10
type input "Titulo ambas caras y póliza de seguro"
click at [383, 149] on label "Presentable SSS" at bounding box center [410, 149] width 89 height 14
click at [372, 153] on input "Presentable SSS" at bounding box center [371, 153] width 1 height 1
checkbox input "true"
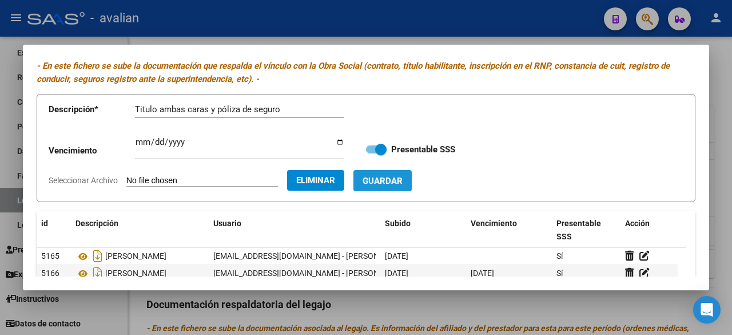
click at [403, 182] on span "Guardar" at bounding box center [383, 181] width 40 height 10
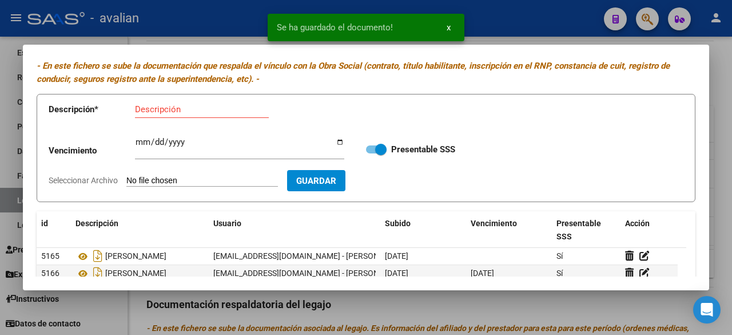
scroll to position [146, 0]
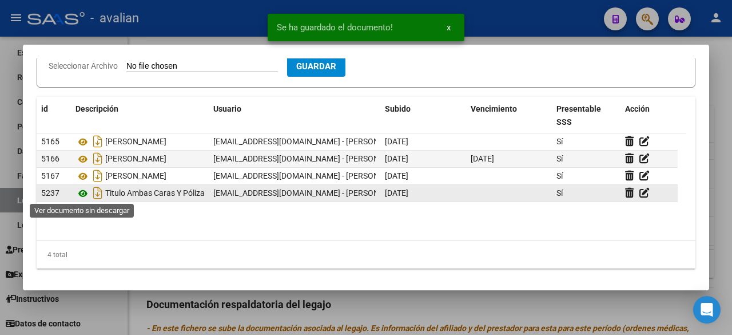
click at [81, 194] on icon at bounding box center [83, 193] width 15 height 14
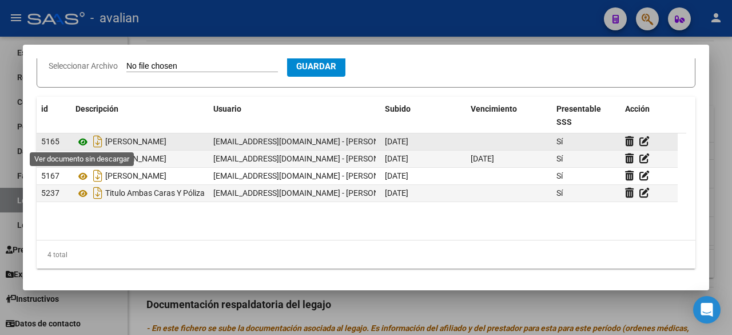
click at [80, 136] on icon at bounding box center [83, 142] width 15 height 14
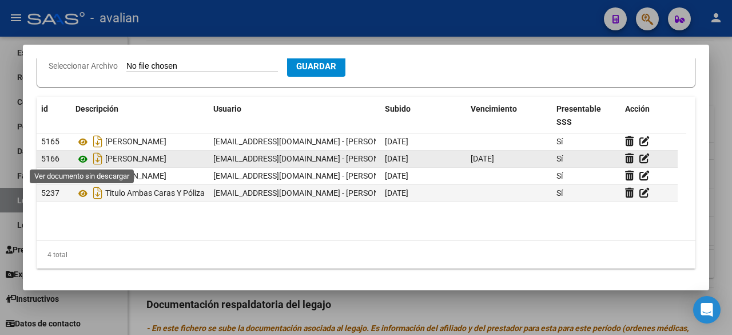
click at [84, 156] on icon at bounding box center [83, 159] width 15 height 14
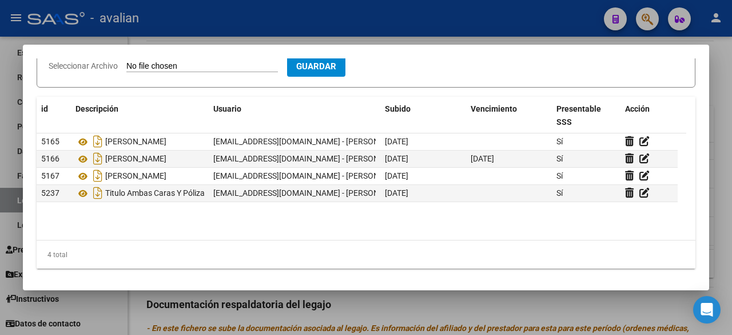
scroll to position [0, 0]
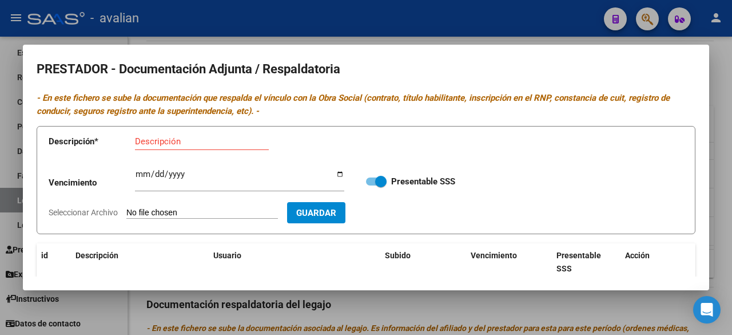
click at [505, 4] on div at bounding box center [366, 167] width 732 height 335
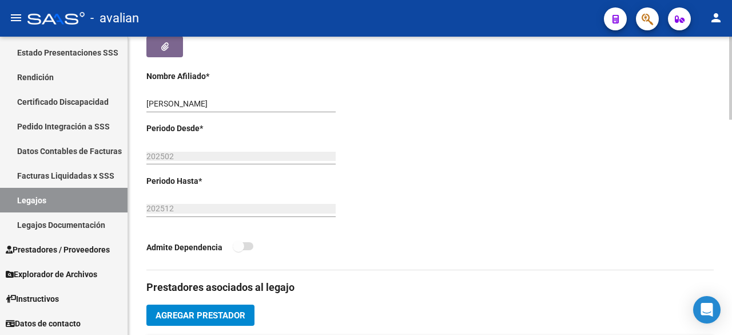
scroll to position [57, 0]
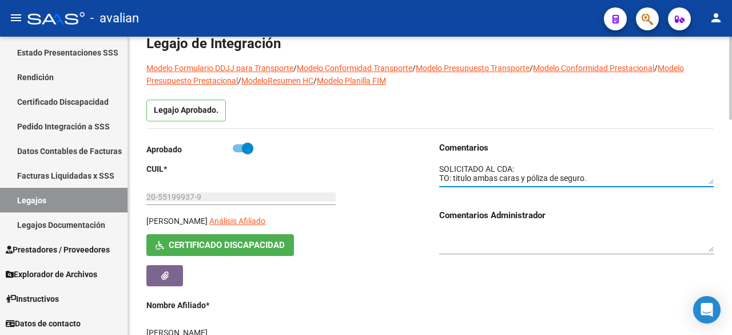
drag, startPoint x: 611, startPoint y: 180, endPoint x: 422, endPoint y: 157, distance: 190.1
click at [422, 157] on div "Aprobado CUIL * 20-55199937-9 Ingresar [PERSON_NAME] Análisis Afiliado Certific…" at bounding box center [429, 319] width 567 height 357
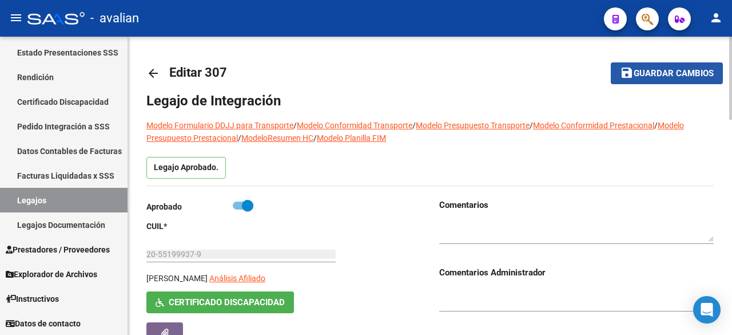
click at [686, 75] on span "Guardar cambios" at bounding box center [674, 74] width 80 height 10
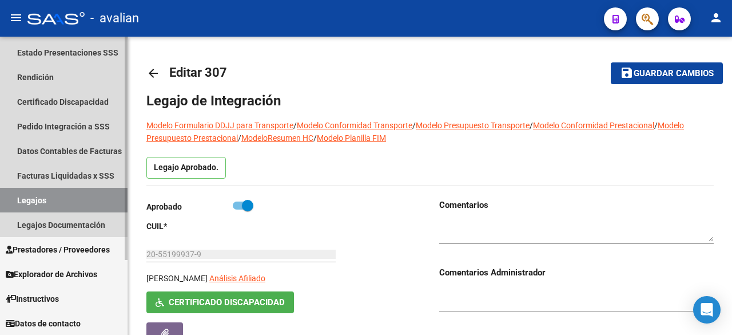
click at [31, 202] on link "Legajos" at bounding box center [64, 200] width 128 height 25
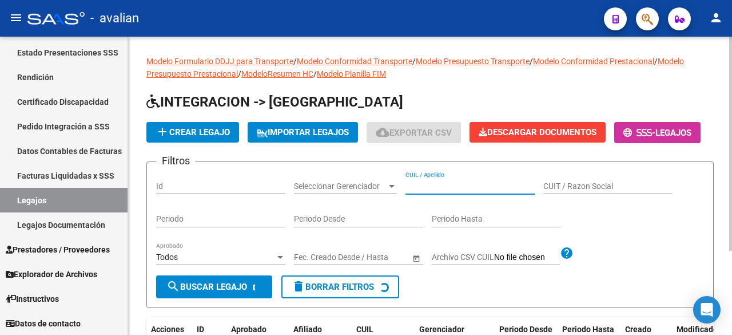
click at [447, 191] on input "CUIL / Apellido" at bounding box center [470, 186] width 129 height 10
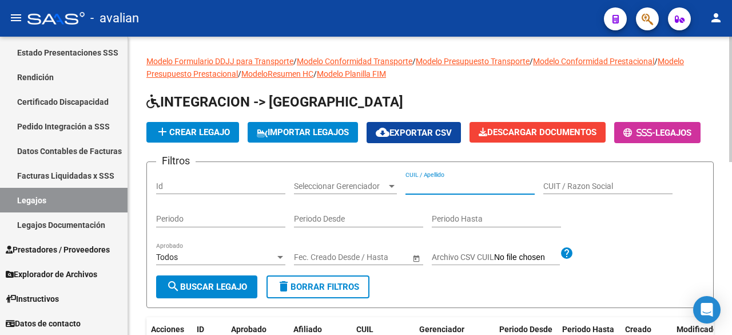
drag, startPoint x: 447, startPoint y: 220, endPoint x: 431, endPoint y: 216, distance: 16.7
click at [431, 191] on input "CUIL / Apellido" at bounding box center [470, 186] width 129 height 10
paste input "23479210934"
type input "23479210934"
click at [207, 292] on span "search Buscar Legajo" at bounding box center [206, 286] width 81 height 10
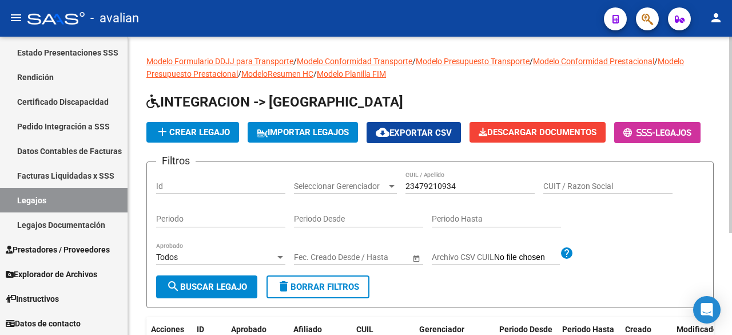
scroll to position [154, 0]
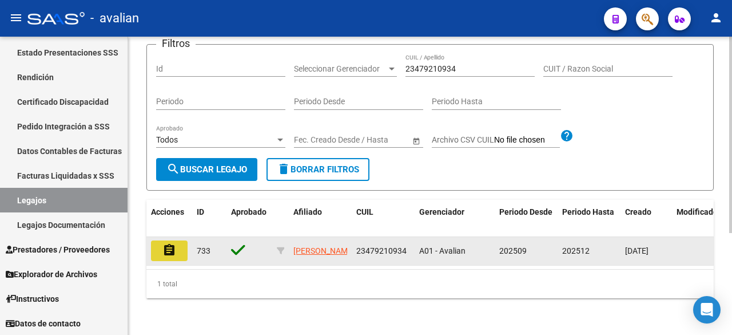
click at [162, 241] on button "assignment" at bounding box center [169, 250] width 37 height 21
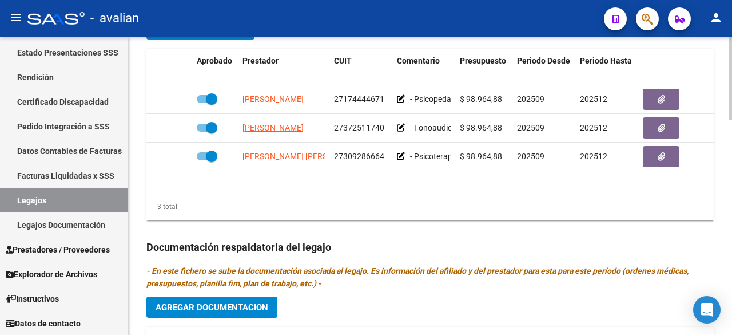
scroll to position [686, 0]
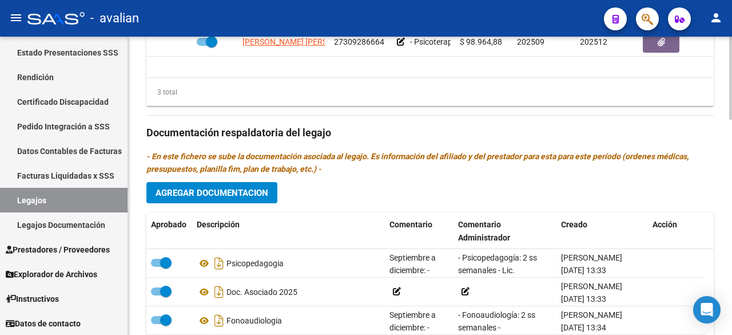
click at [171, 200] on button "Agregar Documentacion" at bounding box center [211, 192] width 131 height 21
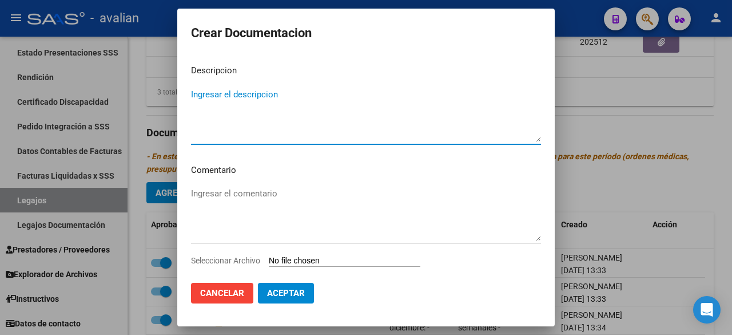
click at [287, 106] on textarea "Ingresar el descripcion" at bounding box center [366, 115] width 350 height 54
type textarea "C"
paste textarea "CAR (Certificado de alumno regular)"
type textarea "CAR (Certificado de alumno regular)"
click at [245, 209] on textarea "Ingresar el comentario" at bounding box center [366, 214] width 350 height 54
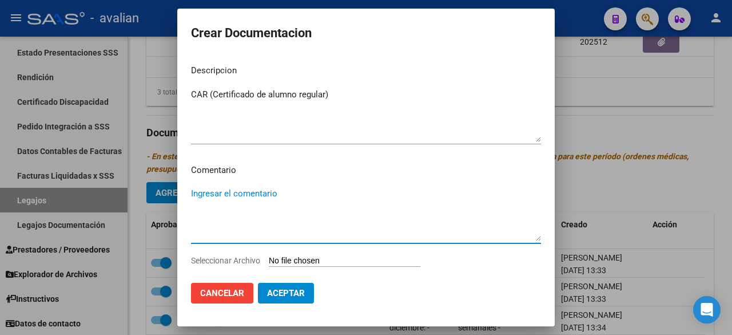
click at [327, 260] on input "Seleccionar Archivo" at bounding box center [345, 261] width 152 height 11
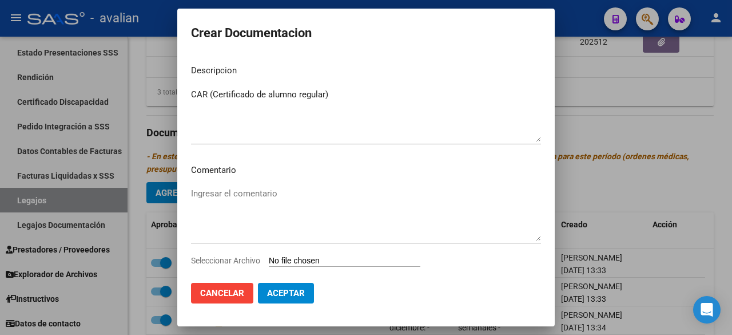
type input "C:\fakepath\[PERSON_NAME] - CAR.pdf"
click at [289, 292] on span "Aceptar" at bounding box center [286, 293] width 38 height 10
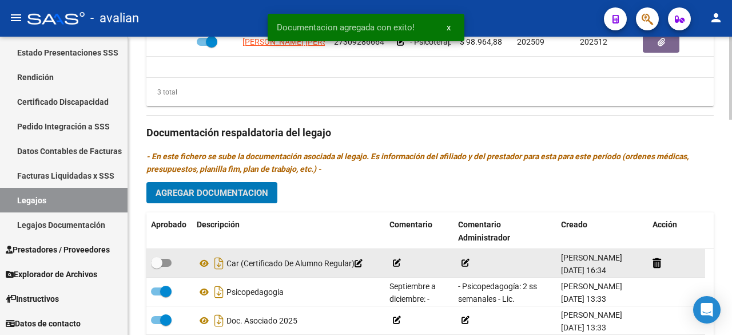
click at [165, 259] on span at bounding box center [161, 263] width 21 height 8
click at [157, 267] on input "checkbox" at bounding box center [156, 267] width 1 height 1
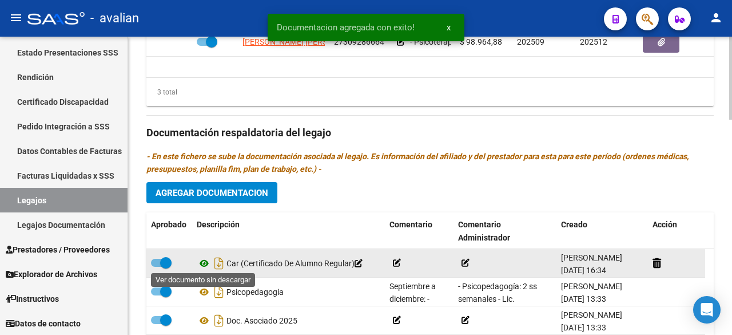
click at [204, 260] on icon at bounding box center [204, 263] width 15 height 14
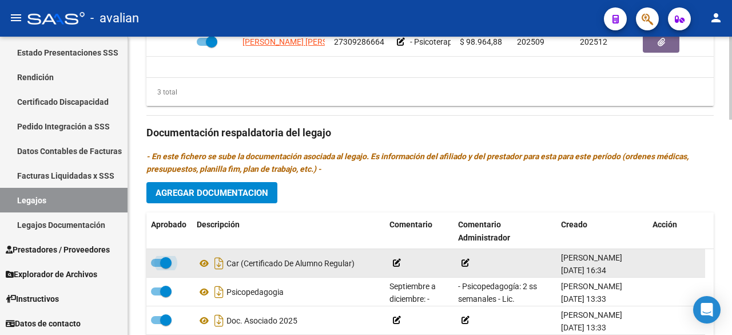
click at [159, 259] on span at bounding box center [161, 263] width 21 height 8
click at [157, 267] on input "checkbox" at bounding box center [156, 267] width 1 height 1
click at [658, 259] on icon at bounding box center [657, 262] width 9 height 11
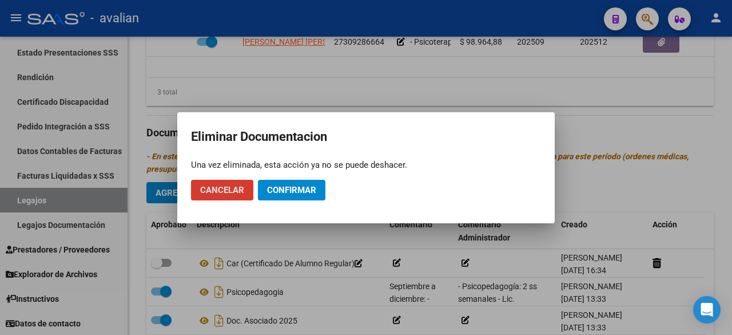
click at [307, 193] on span "Confirmar" at bounding box center [291, 190] width 49 height 10
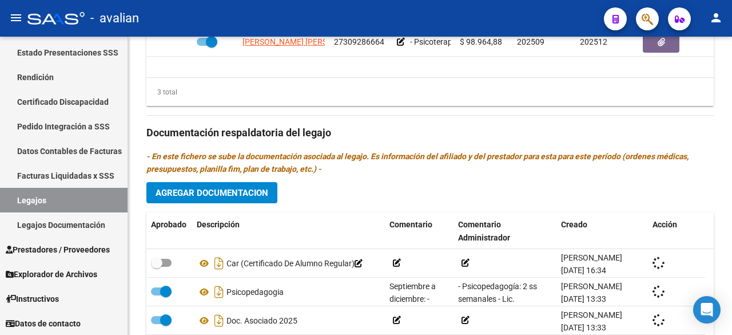
checkbox input "true"
